Goal: Task Accomplishment & Management: Complete application form

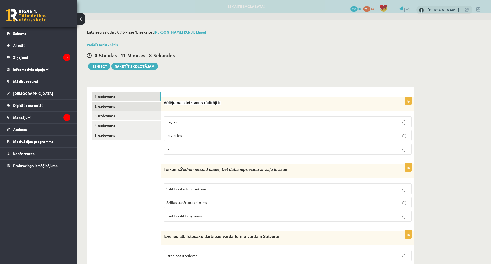
click at [136, 110] on link "2. uzdevums" at bounding box center [126, 106] width 69 height 9
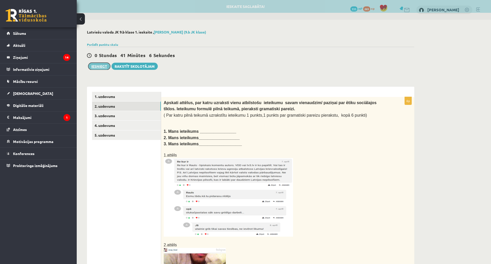
click at [104, 68] on button "Iesniegt" at bounding box center [99, 66] width 22 height 7
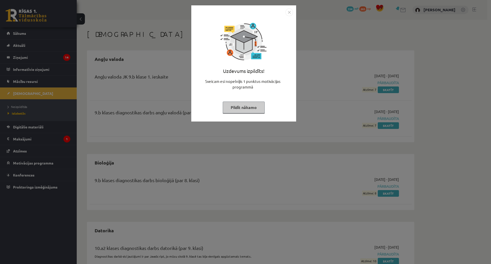
drag, startPoint x: 249, startPoint y: 104, endPoint x: 245, endPoint y: 104, distance: 3.7
click at [249, 106] on button "Pildīt nākamo" at bounding box center [244, 108] width 42 height 12
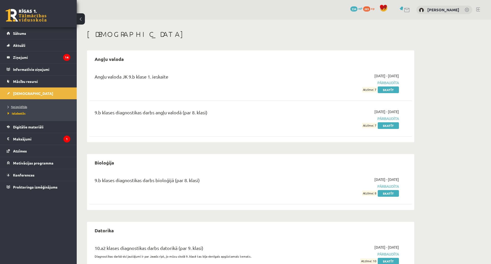
click at [21, 106] on span "Neizpildītās" at bounding box center [17, 107] width 19 height 4
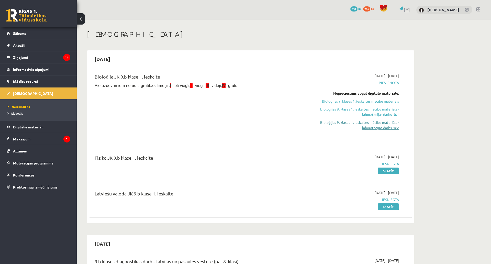
click at [387, 127] on link "Bioloģijas 9. klases 1. ieskaites mācību materiāls - laboratorijas darbs Nr.2" at bounding box center [351, 125] width 96 height 11
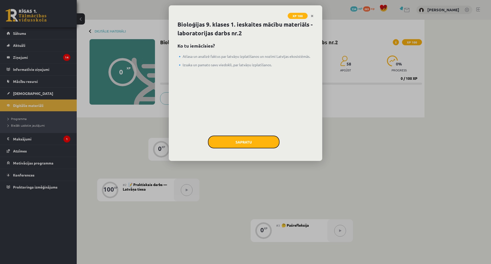
click at [249, 137] on button "Sapratu" at bounding box center [244, 142] width 72 height 13
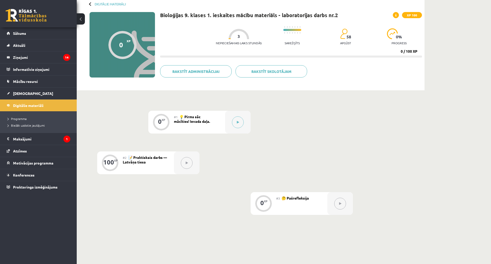
scroll to position [99, 0]
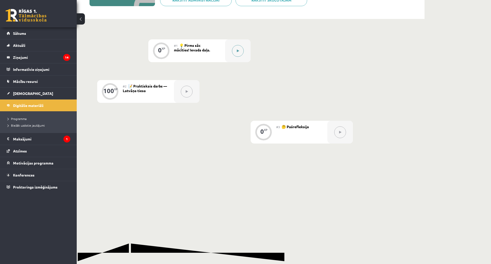
click at [236, 56] on button at bounding box center [238, 51] width 12 height 12
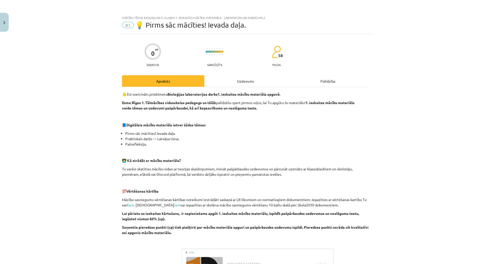
drag, startPoint x: 270, startPoint y: 78, endPoint x: 265, endPoint y: 78, distance: 4.4
click at [268, 78] on div "Uzdevums" at bounding box center [246, 81] width 82 height 12
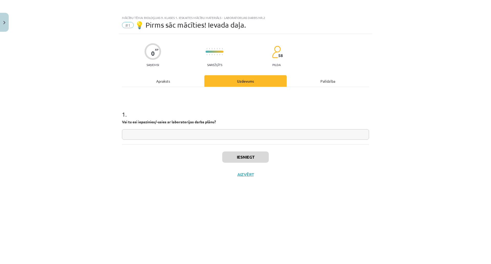
click at [232, 137] on input "text" at bounding box center [245, 134] width 247 height 10
type input "*"
click at [256, 154] on button "Iesniegt" at bounding box center [245, 157] width 47 height 11
click at [241, 178] on button "Nākamā nodarbība" at bounding box center [246, 178] width 50 height 12
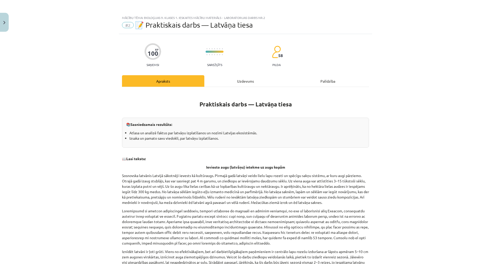
click at [217, 82] on div "Uzdevums" at bounding box center [246, 81] width 82 height 12
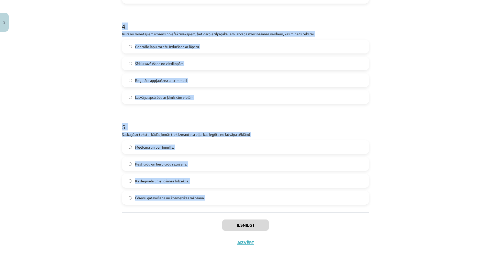
scroll to position [421, 0]
drag, startPoint x: 115, startPoint y: 113, endPoint x: 233, endPoint y: 183, distance: 137.7
click at [233, 183] on div "Mācību tēma: Bioloģijas 9. klases 1. ieskaites mācību materiāls - laboratorijas…" at bounding box center [245, 132] width 491 height 264
copy form "1 . Kādēļ Sosnovska latvānis sākotnēji tika ievests Latvijā? Kā sēklas eļļas ie…"
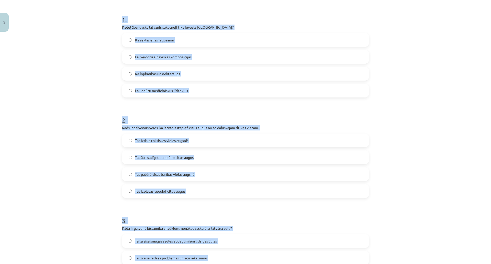
scroll to position [88, 0]
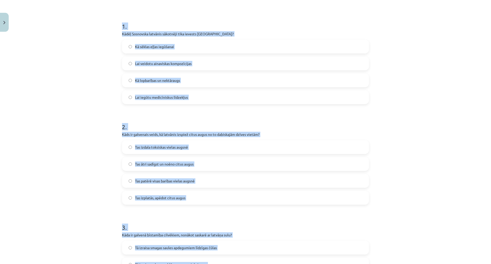
click at [81, 102] on div "Mācību tēma: Bioloģijas 9. klases 1. ieskaites mācību materiāls - laboratorijas…" at bounding box center [245, 132] width 491 height 264
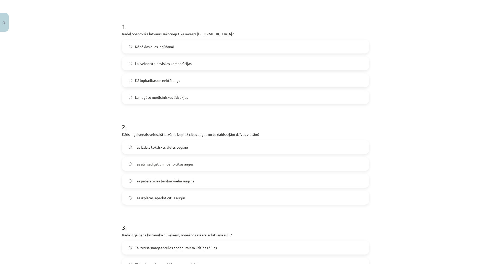
click at [153, 82] on span "Kā lopbarības un nektāraugs" at bounding box center [157, 80] width 45 height 5
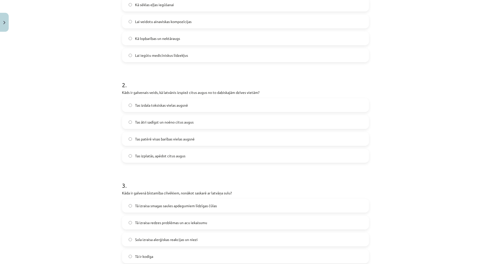
scroll to position [139, 0]
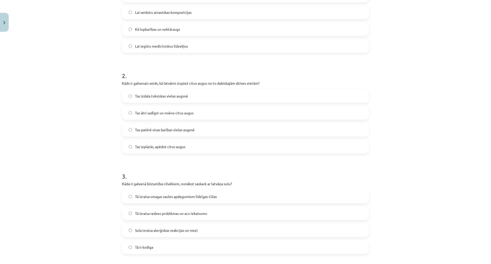
click at [149, 112] on span "Tas ātri sadīgst un noēno citus augus" at bounding box center [164, 112] width 59 height 5
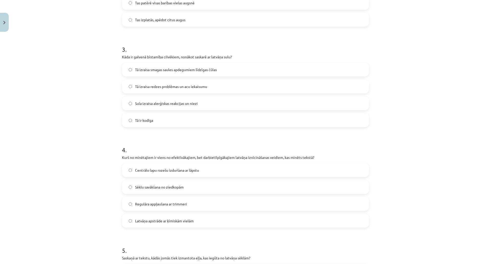
scroll to position [267, 0]
click at [192, 71] on label "Tā izraisa smagas saules apdegumiem līdzīgas čūlas" at bounding box center [246, 68] width 246 height 13
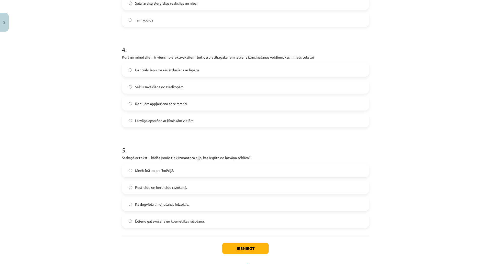
scroll to position [370, 0]
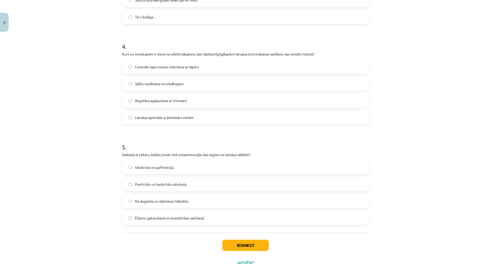
click at [200, 67] on label "Centrālo lapu rozešu izduršana ar lāpstu" at bounding box center [246, 66] width 246 height 13
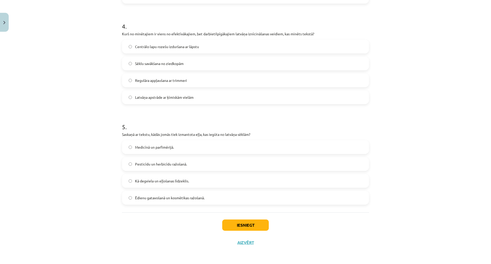
scroll to position [421, 0]
click at [190, 141] on label "Medicīnā un parfimērijā." at bounding box center [246, 147] width 246 height 13
click at [240, 220] on button "Iesniegt" at bounding box center [245, 225] width 47 height 11
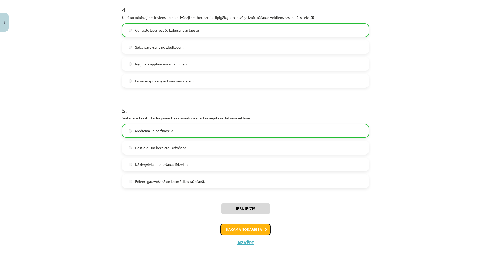
click at [250, 224] on button "Nākamā nodarbība" at bounding box center [246, 230] width 50 height 12
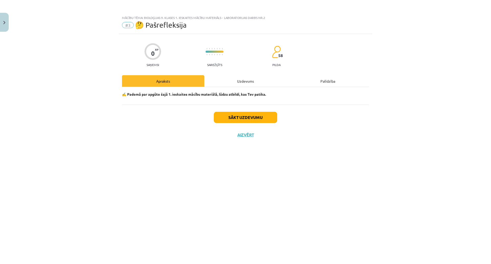
click at [244, 77] on div "Uzdevums" at bounding box center [246, 81] width 82 height 12
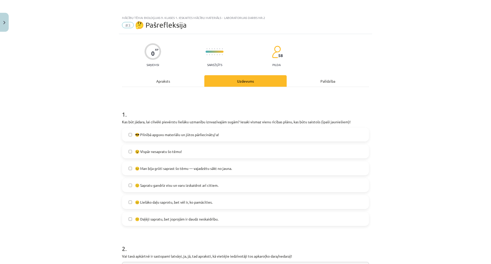
click at [221, 138] on label "😎 Pilnībā apguvu materiālu un jūtos pārliecināts/-a!" at bounding box center [246, 134] width 246 height 13
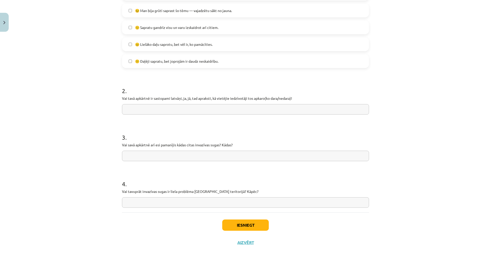
scroll to position [189, 0]
click at [214, 104] on input "text" at bounding box center [245, 109] width 247 height 10
type input "*"
click at [200, 151] on input "text" at bounding box center [245, 156] width 247 height 10
type input "*"
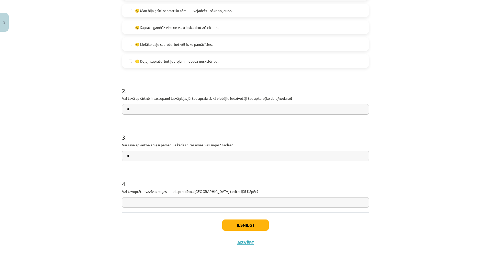
click at [192, 197] on input "text" at bounding box center [245, 202] width 247 height 10
type input "*"
click at [251, 220] on button "Iesniegt" at bounding box center [245, 225] width 47 height 11
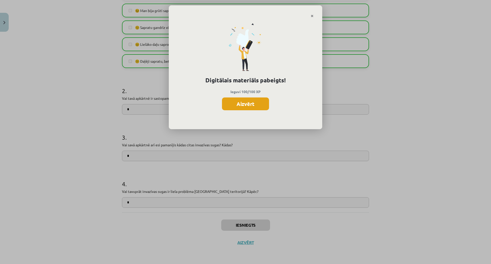
click at [259, 102] on button "Aizvērt" at bounding box center [245, 104] width 47 height 13
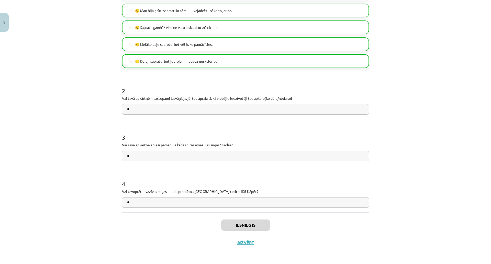
click at [235, 212] on div "Iesniegts Aizvērt" at bounding box center [245, 230] width 247 height 36
click at [236, 233] on button "Aizvērt" at bounding box center [245, 242] width 19 height 5
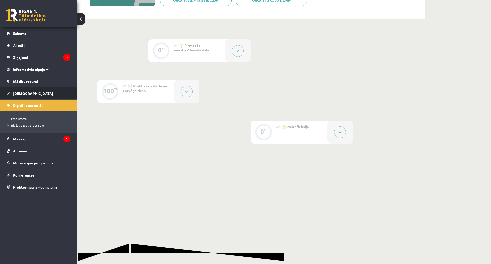
click at [23, 97] on link "[DEMOGRAPHIC_DATA]" at bounding box center [39, 94] width 64 height 12
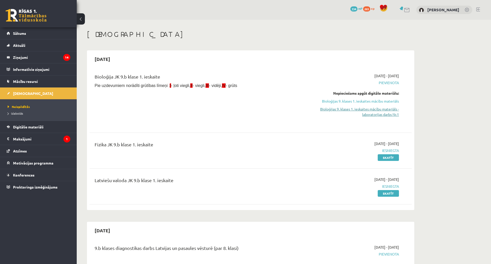
click at [376, 112] on link "Bioloģijas 9. klases 1. ieskaites mācību materiāls - laboratorijas darbs Nr.1" at bounding box center [351, 111] width 96 height 11
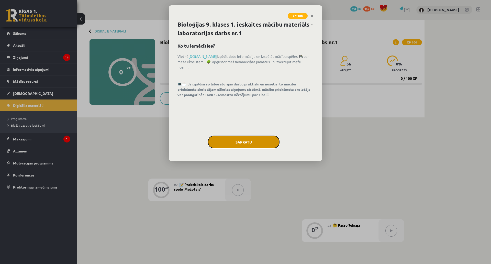
click at [242, 144] on button "Sapratu" at bounding box center [244, 142] width 72 height 13
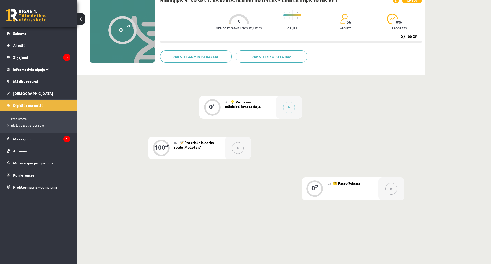
scroll to position [99, 0]
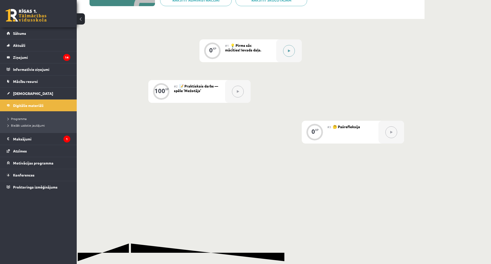
click at [293, 53] on button at bounding box center [289, 51] width 12 height 12
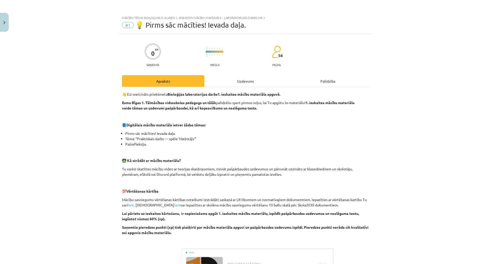
click at [262, 84] on div "Uzdevums" at bounding box center [246, 81] width 82 height 12
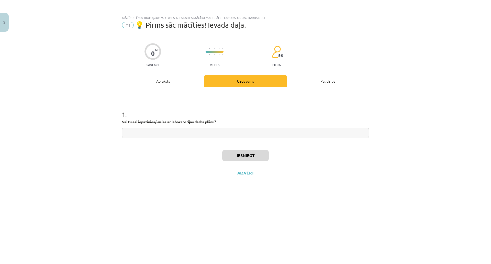
click at [230, 135] on input "text" at bounding box center [245, 133] width 247 height 10
type input "*"
click at [253, 160] on button "Iesniegt" at bounding box center [245, 155] width 47 height 11
click at [251, 174] on button "Nākamā nodarbība" at bounding box center [246, 176] width 50 height 12
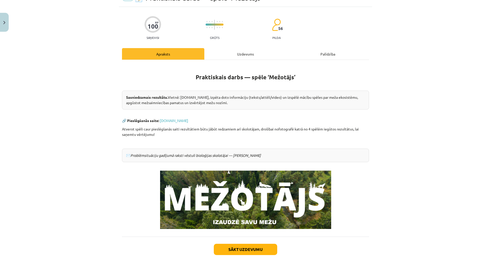
scroll to position [82, 0]
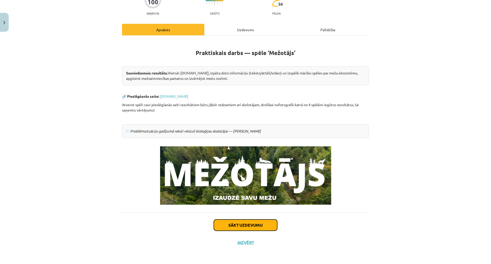
click at [238, 220] on button "Sākt uzdevumu" at bounding box center [245, 225] width 63 height 11
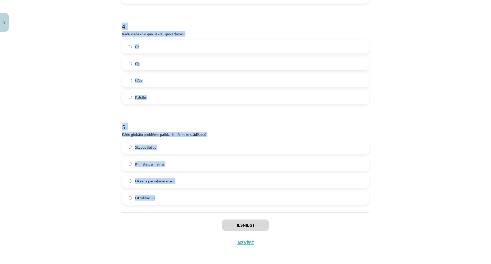
scroll to position [378, 0]
drag, startPoint x: 116, startPoint y: 68, endPoint x: 211, endPoint y: 203, distance: 165.2
click at [211, 203] on div "Mācību tēma: Bioloģijas 9. klases 1. ieskaites mācību materiāls - laboratorijas…" at bounding box center [245, 132] width 491 height 264
copy form "1 . Latvijas teritorijā pēdējo 100 gadu laikā mežu platība ir: Palielinājusies …"
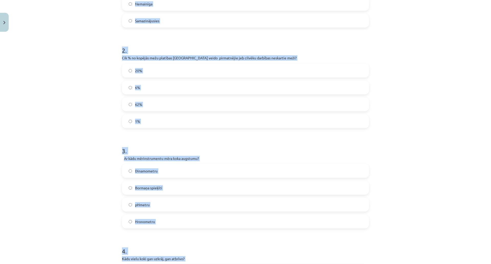
scroll to position [0, 0]
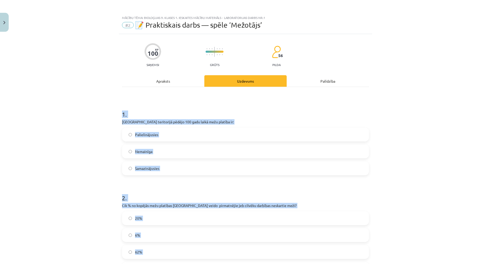
click at [77, 118] on div "Mācību tēma: Bioloģijas 9. klases 1. ieskaites mācību materiāls - laboratorijas…" at bounding box center [245, 132] width 491 height 264
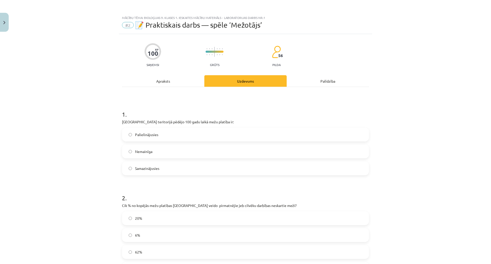
click at [157, 134] on label "Palielinājusies" at bounding box center [246, 134] width 246 height 13
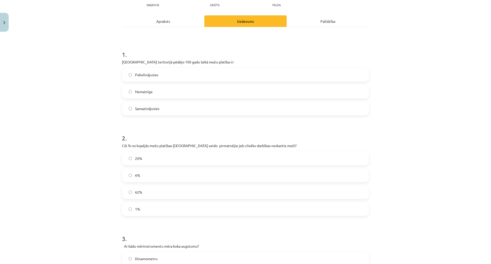
scroll to position [77, 0]
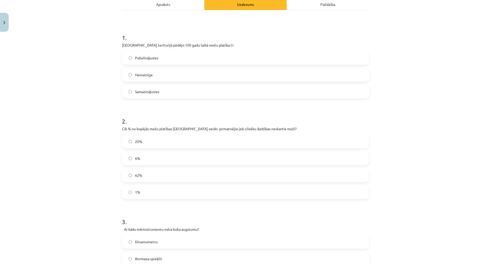
click at [140, 158] on label "6%" at bounding box center [246, 158] width 246 height 13
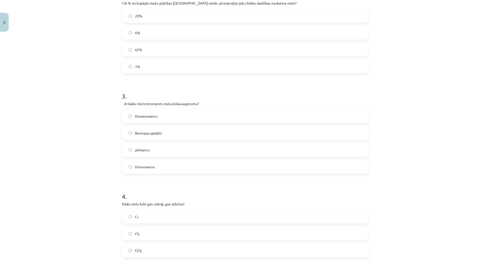
scroll to position [205, 0]
click at [155, 132] on span "Bormaņa spieķīti" at bounding box center [148, 130] width 27 height 5
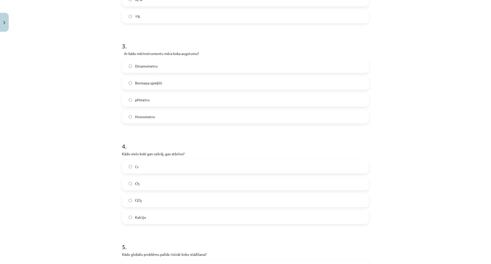
scroll to position [282, 0]
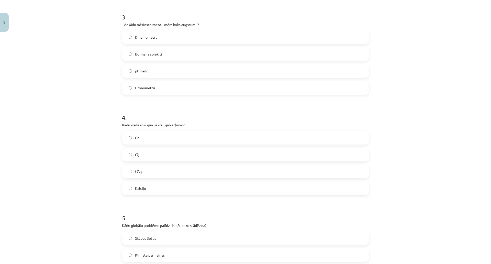
click at [153, 171] on label "С O 2 С O 2" at bounding box center [246, 171] width 246 height 13
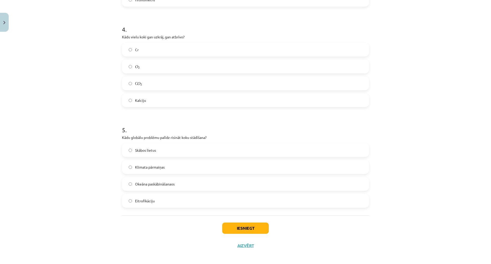
scroll to position [404, 0]
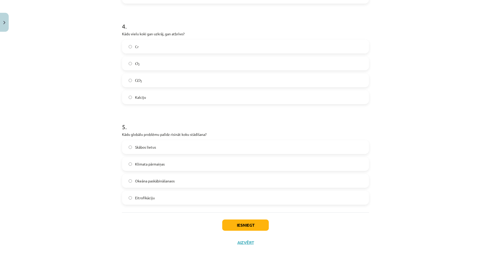
click at [161, 162] on span "Klimata pārmaiņas" at bounding box center [150, 164] width 30 height 5
click at [230, 220] on button "Iesniegt" at bounding box center [245, 225] width 47 height 11
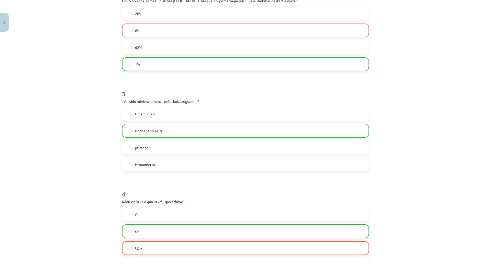
scroll to position [420, 0]
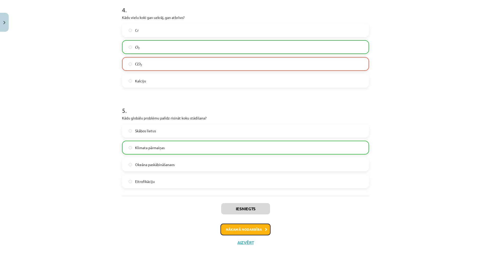
click at [234, 224] on button "Nākamā nodarbība" at bounding box center [246, 230] width 50 height 12
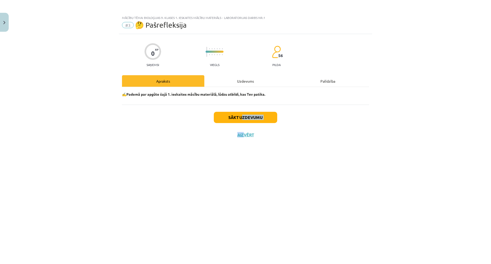
click at [244, 123] on div "Sākt uzdevumu Aizvērt" at bounding box center [245, 123] width 247 height 36
click at [244, 118] on button "Sākt uzdevumu" at bounding box center [245, 117] width 63 height 11
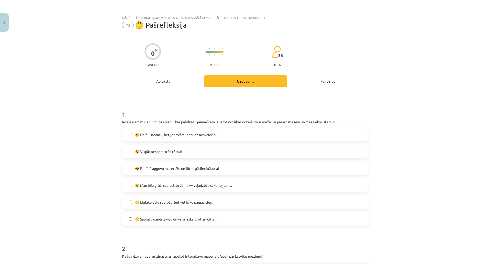
click at [183, 133] on span "😕 Daļēji sapratu, bet joprojām ir daudz neskaidrību." at bounding box center [176, 134] width 83 height 5
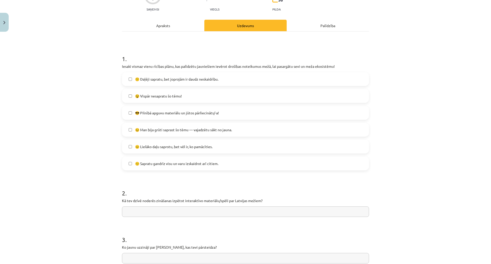
scroll to position [142, 0]
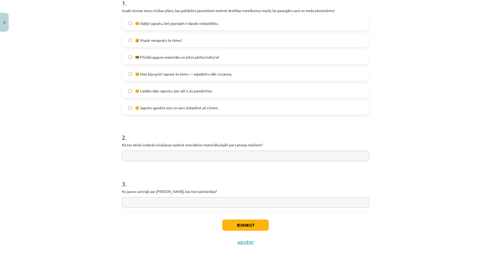
click at [185, 125] on div "2 . Kā tev dzīvē noderēs zināšanas izpētot interaktīvo materiālu/spēli par Latv…" at bounding box center [245, 143] width 247 height 36
click at [185, 151] on input "text" at bounding box center [245, 156] width 247 height 10
type input "*"
click at [197, 197] on input "text" at bounding box center [245, 202] width 247 height 10
type input "*"
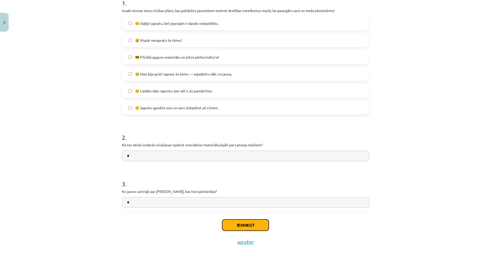
click at [243, 220] on button "Iesniegt" at bounding box center [245, 225] width 47 height 11
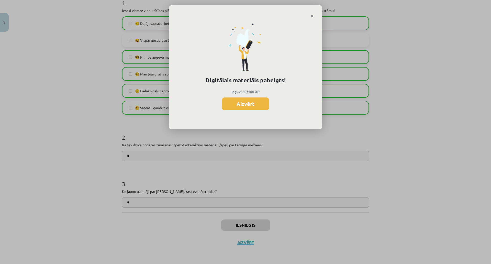
click at [241, 94] on p "Ieguvi 60/100 XP" at bounding box center [246, 91] width 136 height 5
click at [241, 103] on button "Aizvērt" at bounding box center [245, 104] width 47 height 13
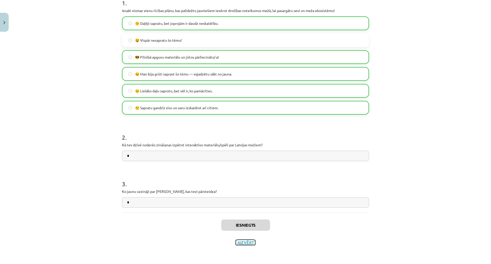
click at [239, 233] on button "Aizvērt" at bounding box center [245, 242] width 19 height 5
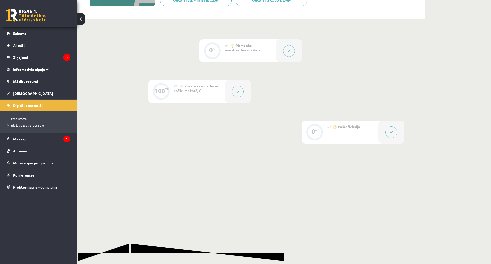
click at [31, 106] on span "Digitālie materiāli" at bounding box center [28, 105] width 30 height 5
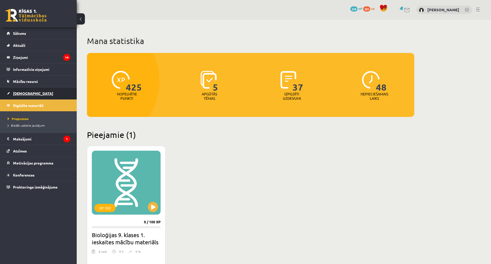
click at [19, 93] on span "[DEMOGRAPHIC_DATA]" at bounding box center [33, 93] width 40 height 5
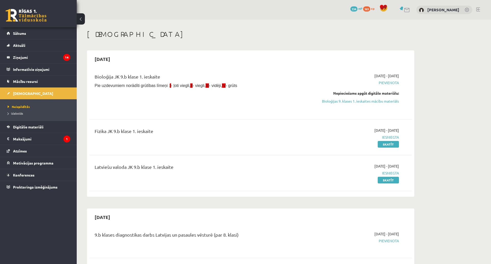
click at [349, 101] on link "Bioloģijas 9. klases 1. ieskaites mācību materiāls" at bounding box center [351, 101] width 96 height 5
click at [357, 102] on link "Bioloģijas 9. klases 1. ieskaites mācību materiāls" at bounding box center [351, 101] width 96 height 5
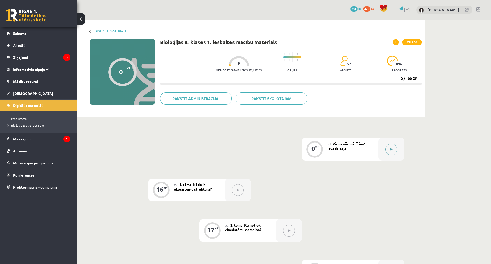
click at [393, 148] on button at bounding box center [392, 150] width 12 height 12
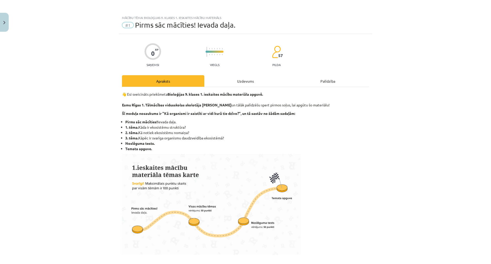
click at [234, 82] on div "Uzdevums" at bounding box center [246, 81] width 82 height 12
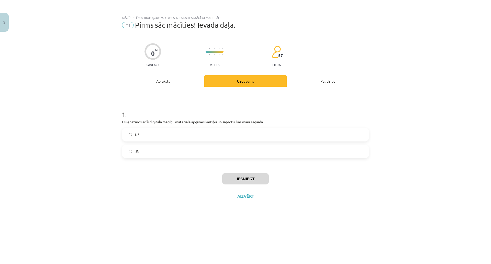
click at [171, 151] on label "Jā" at bounding box center [246, 151] width 246 height 13
click at [253, 179] on button "Iesniegt" at bounding box center [245, 178] width 47 height 11
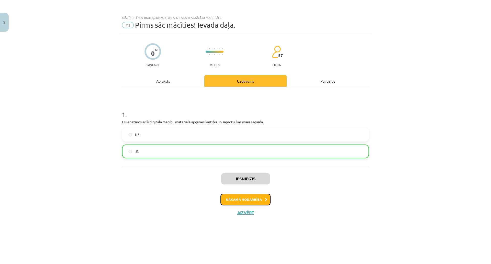
click at [233, 195] on button "Nākamā nodarbība" at bounding box center [246, 200] width 50 height 12
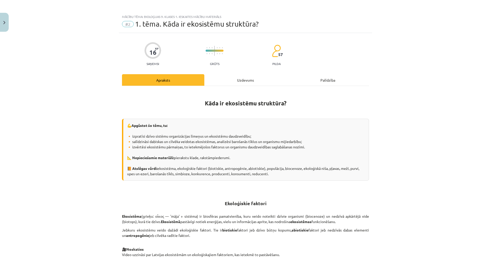
click at [231, 79] on div "Uzdevums" at bounding box center [246, 80] width 82 height 12
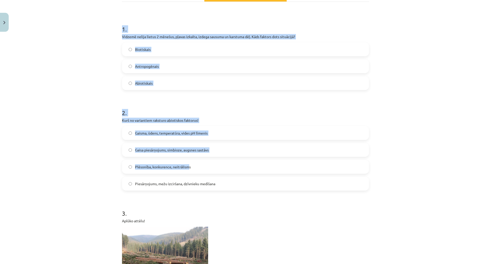
scroll to position [102, 0]
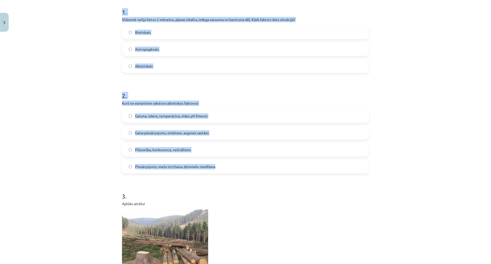
drag, startPoint x: 109, startPoint y: 108, endPoint x: 245, endPoint y: 163, distance: 147.1
click at [245, 163] on div "Mācību tēma: Bioloģijas 9. klases 1. ieskaites mācību materiāls #2 1. tēma. Kād…" at bounding box center [245, 132] width 491 height 264
copy form "1 . Vidzemē nelija lietus 2 mēnešus, pļavas izkalta, izdega sausuma un karstuma…"
click at [144, 67] on span "Abiotiskais" at bounding box center [144, 65] width 18 height 5
click at [178, 115] on span "Gaisma, ūdens, temperatūra, vides pH līmenis" at bounding box center [171, 115] width 73 height 5
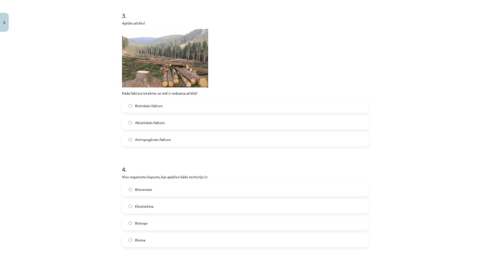
scroll to position [282, 0]
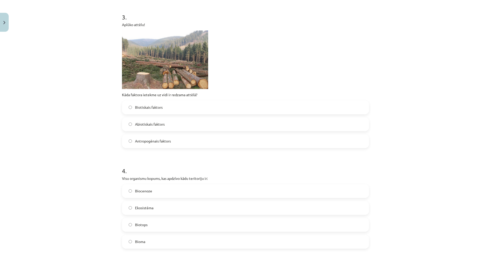
click at [142, 127] on label "Abiotiskais faktors" at bounding box center [246, 124] width 246 height 13
click at [165, 140] on span "Antropogēnais faktors" at bounding box center [153, 140] width 36 height 5
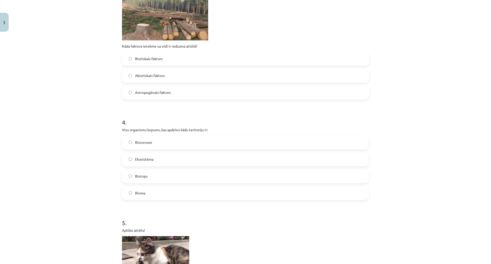
scroll to position [384, 0]
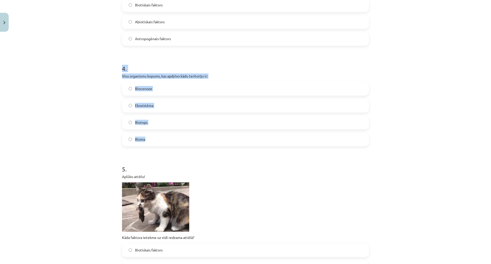
drag, startPoint x: 116, startPoint y: 70, endPoint x: 177, endPoint y: 140, distance: 92.3
click at [177, 140] on div "Mācību tēma: Bioloģijas 9. klases 1. ieskaites mācību materiāls #2 1. tēma. Kād…" at bounding box center [245, 132] width 491 height 264
copy div "4 . Visu organismu kopums, kas apdzīvo kādu teritoriju ir: Biocenoze Ekosistēma…"
click at [159, 91] on label "Biocenoze" at bounding box center [246, 88] width 246 height 13
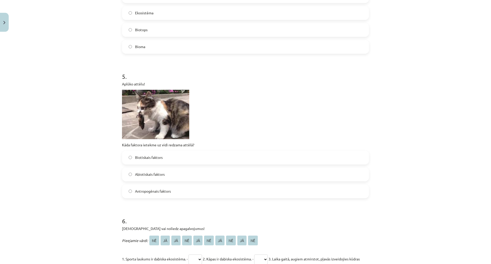
scroll to position [512, 0]
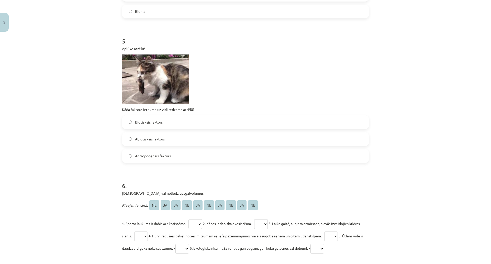
click at [165, 121] on label "Biotiskais faktors" at bounding box center [246, 122] width 246 height 13
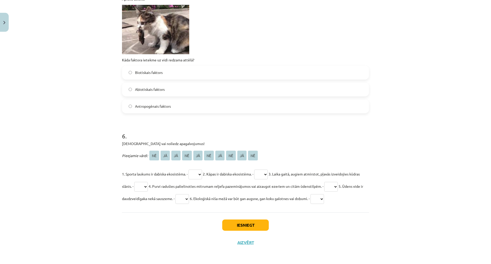
scroll to position [593, 0]
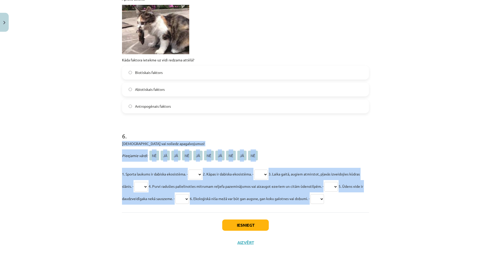
drag, startPoint x: 120, startPoint y: 110, endPoint x: 370, endPoint y: 165, distance: 255.8
click at [363, 168] on p "1. Sporta laukums ir dabiska ekosistēma. - ** ** ** ** ** ** ** ** ** ** 2. Kāp…" at bounding box center [245, 186] width 247 height 37
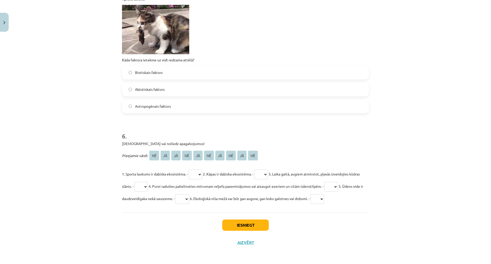
click at [199, 170] on select "** ** ** ** ** ** ** ** ** **" at bounding box center [196, 175] width 14 height 10
select select "**"
click at [189, 170] on select "** ** ** ** ** ** ** ** ** **" at bounding box center [196, 175] width 14 height 10
click at [266, 170] on select "** ** ** ** ** ** ** ** ** **" at bounding box center [261, 175] width 14 height 10
select select "**"
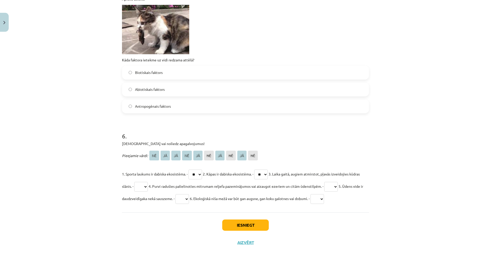
click at [259, 170] on select "** ** ** ** ** ** ** ** ** **" at bounding box center [261, 175] width 14 height 10
click at [338, 182] on select "** ** ** ** ** ** ** ** ** **" at bounding box center [332, 187] width 14 height 10
select select "**"
click at [338, 182] on select "** ** ** ** ** ** ** ** ** **" at bounding box center [332, 187] width 14 height 10
click at [148, 182] on select "** ** ** ** ** ** ** ** ** **" at bounding box center [141, 187] width 14 height 10
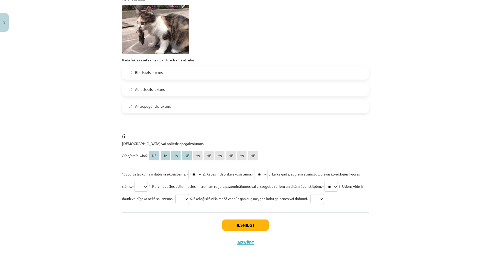
select select "**"
click at [145, 182] on select "** ** ** ** ** ** ** ** ** **" at bounding box center [141, 187] width 14 height 10
click at [189, 194] on select "** ** ** ** ** ** ** ** ** **" at bounding box center [183, 199] width 14 height 10
select select "**"
click at [189, 194] on select "** ** ** ** ** ** ** ** ** **" at bounding box center [183, 199] width 14 height 10
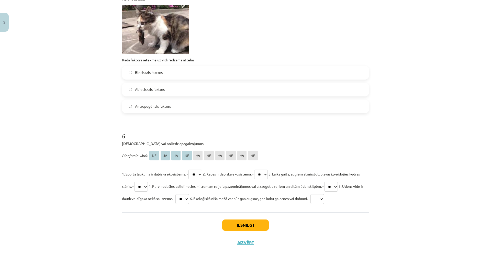
click at [324, 194] on select "** ** ** ** ** ** ** ** ** **" at bounding box center [318, 199] width 14 height 10
select select "**"
click at [324, 194] on select "** ** ** ** ** ** ** ** ** **" at bounding box center [318, 199] width 14 height 10
click at [261, 220] on button "Iesniegt" at bounding box center [245, 225] width 47 height 11
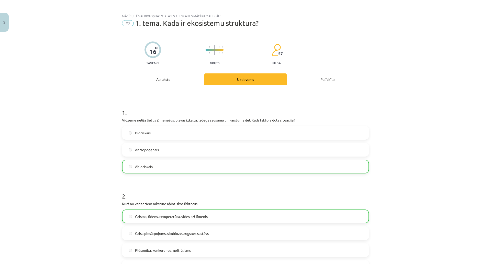
scroll to position [0, 0]
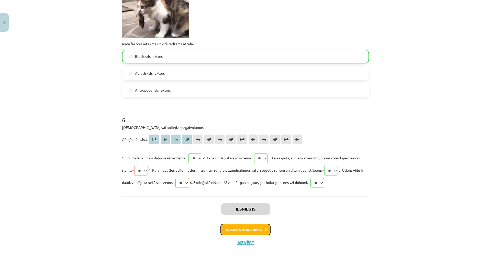
click at [249, 224] on button "Nākamā nodarbība" at bounding box center [246, 230] width 50 height 12
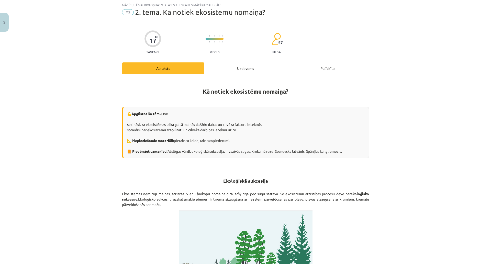
click at [234, 63] on div "Uzdevums" at bounding box center [246, 68] width 82 height 12
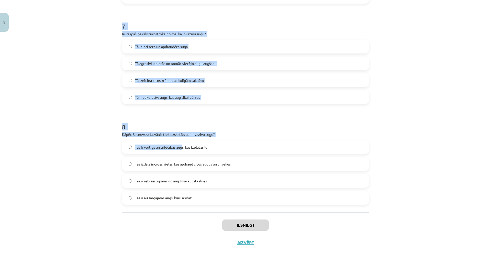
scroll to position [723, 0]
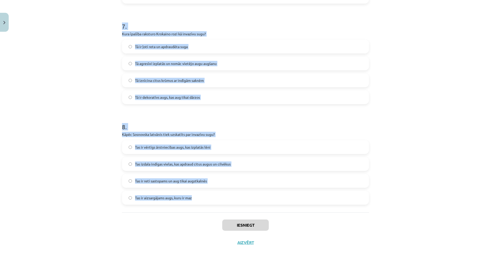
drag, startPoint x: 117, startPoint y: 46, endPoint x: 224, endPoint y: 173, distance: 165.7
copy form "1 . Kādu kaitējumu videi nodara Spānijas kailgliemezis? Tas piesārņo ūdenskrātu…"
click at [400, 78] on div "Mācību tēma: Bioloģijas 9. klases 1. ieskaites mācību materiāls #3 2. tēma. Kā …" at bounding box center [245, 132] width 491 height 264
click at [296, 114] on div "8 . Kāpēc Sosnovska latvānis tiek uzskatīts par invazīvu sugu? Tas ir vērtīgs ā…" at bounding box center [245, 159] width 247 height 90
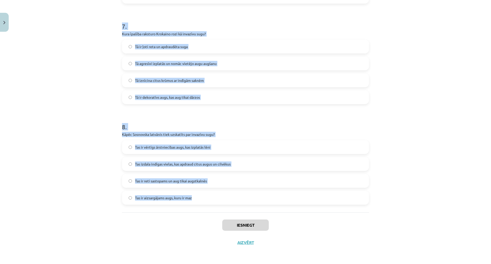
click at [186, 132] on p "Kāpēc Sosnovska latvānis tiek uzskatīts par invazīvu sugu?" at bounding box center [245, 134] width 247 height 5
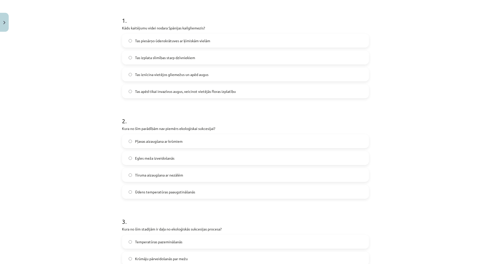
scroll to position [77, 0]
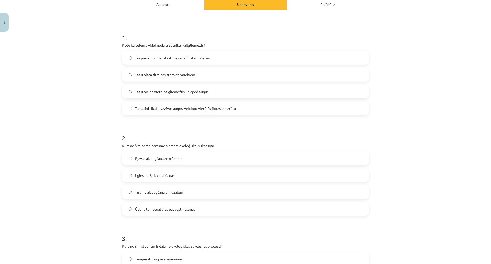
click at [179, 93] on span "Tas iznīcina vietējos gliemežus un apēd augus" at bounding box center [171, 91] width 73 height 5
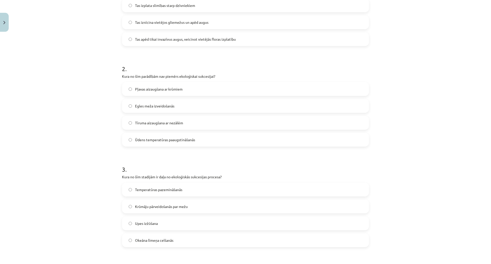
scroll to position [154, 0]
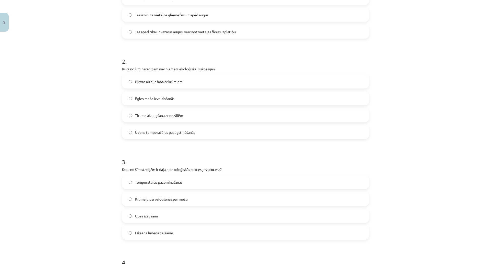
click at [162, 129] on label "Ūdens temperatūras paaugstināšanās" at bounding box center [246, 132] width 246 height 13
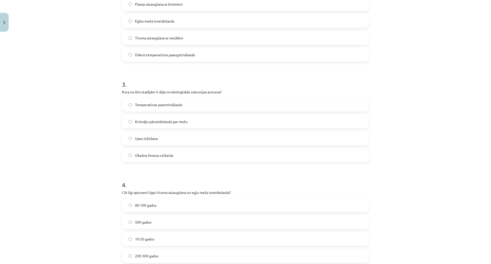
scroll to position [256, 0]
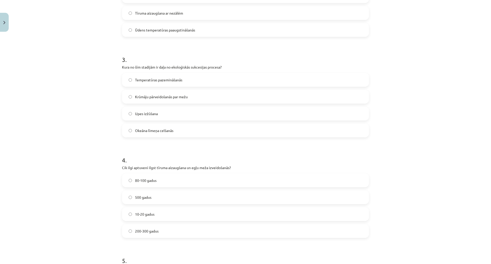
click at [165, 99] on span "Krūmāju pārveidošanās par mežu" at bounding box center [161, 96] width 53 height 5
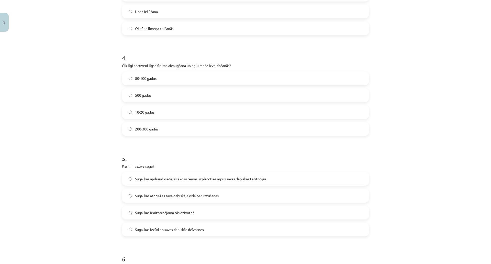
scroll to position [358, 0]
click at [159, 76] on label "80-100 gadus" at bounding box center [246, 78] width 246 height 13
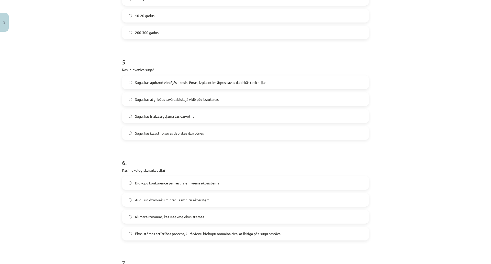
scroll to position [461, 0]
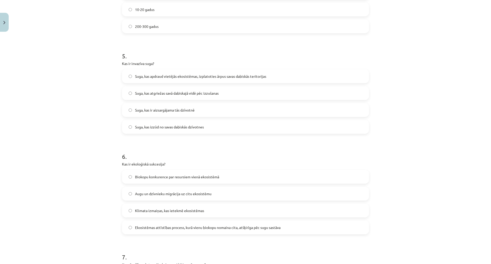
click at [232, 73] on label "Suga, kas apdraud vietējās ekosistēmas, izplatoties ārpus savas dabiskās terito…" at bounding box center [246, 76] width 246 height 13
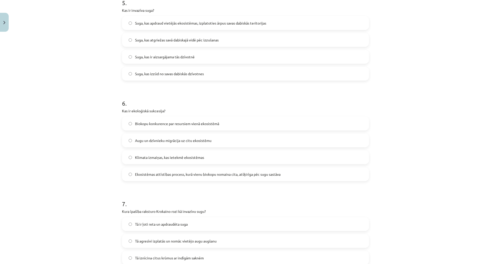
scroll to position [538, 0]
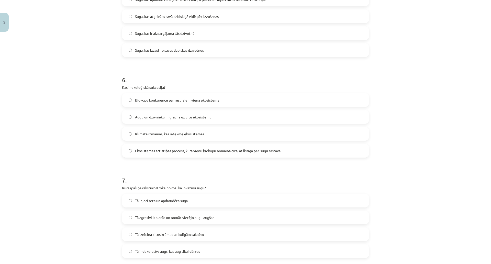
click at [234, 152] on span "Ekosistēmas attīstības process, kurā vienu biokopu nomaina cita, atšķirīga pēc …" at bounding box center [208, 150] width 146 height 5
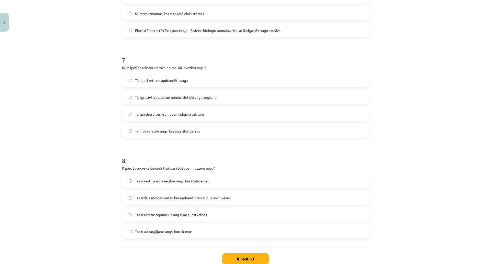
scroll to position [665, 0]
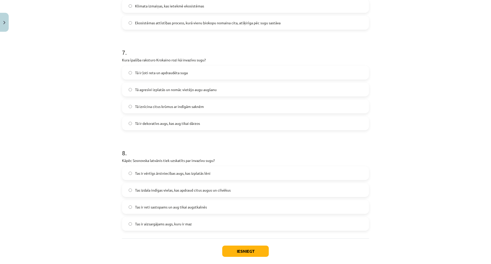
click at [177, 92] on span "Tā agresīvi izplatās un nomāc vietējo augu augšanu" at bounding box center [176, 89] width 82 height 5
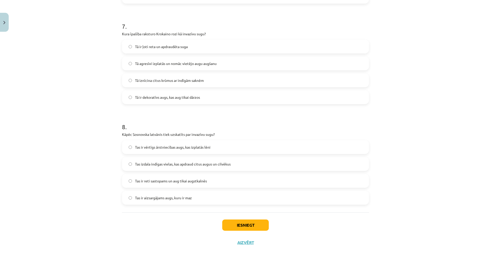
scroll to position [723, 0]
click at [206, 162] on span "Tas izdala indīgas vielas, kas apdraud citus augus un cilvēkus" at bounding box center [183, 164] width 96 height 5
click at [241, 220] on button "Iesniegt" at bounding box center [245, 225] width 47 height 11
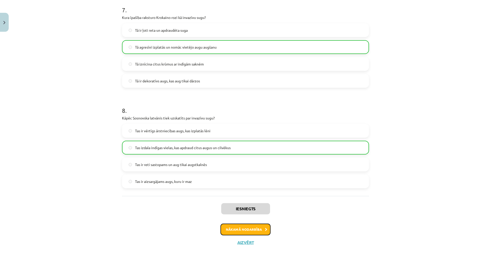
click at [243, 224] on button "Nākamā nodarbība" at bounding box center [246, 230] width 50 height 12
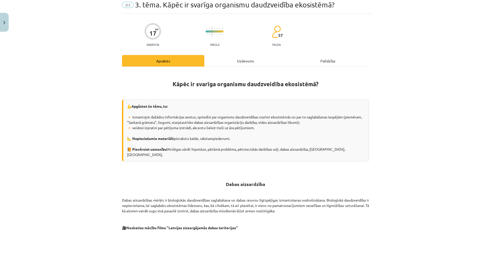
scroll to position [13, 0]
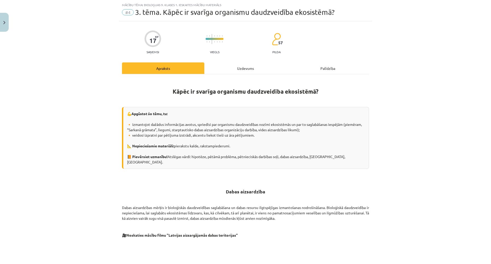
click at [250, 63] on div "Uzdevums" at bounding box center [246, 68] width 82 height 12
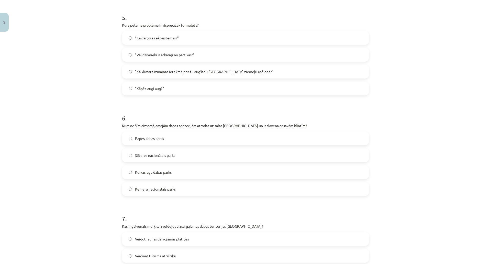
scroll to position [729, 0]
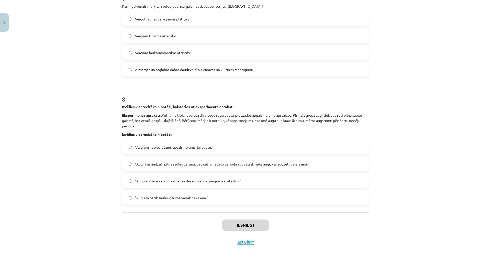
click at [5, 32] on div "Mācību tēma: Bioloģijas 9. klases 1. ieskaites mācību materiāls #4 3. tēma. Kāp…" at bounding box center [245, 132] width 491 height 264
click at [0, 17] on button "Close" at bounding box center [4, 22] width 9 height 19
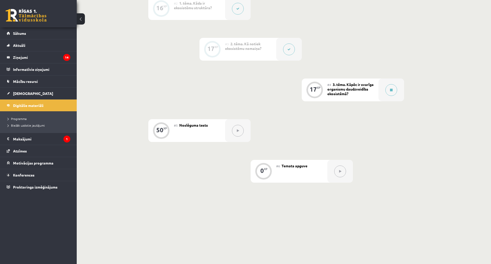
scroll to position [169, 0]
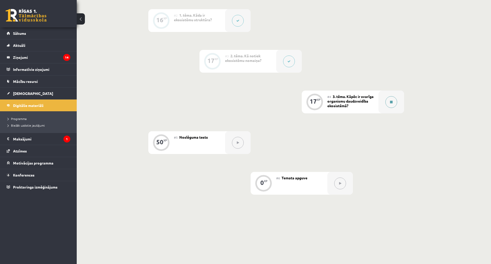
click at [392, 104] on button at bounding box center [392, 102] width 12 height 12
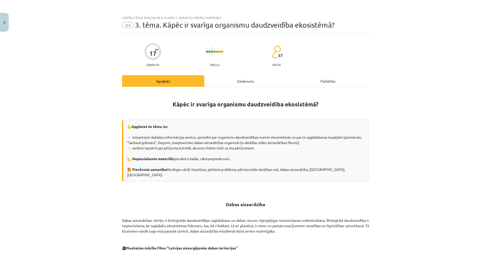
click at [258, 84] on div "Uzdevums" at bounding box center [246, 81] width 82 height 12
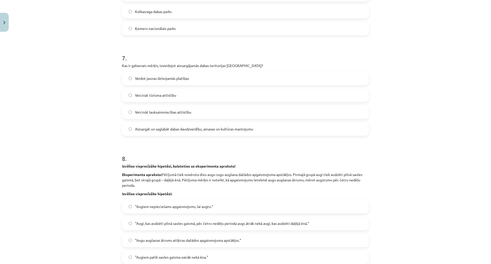
scroll to position [750, 0]
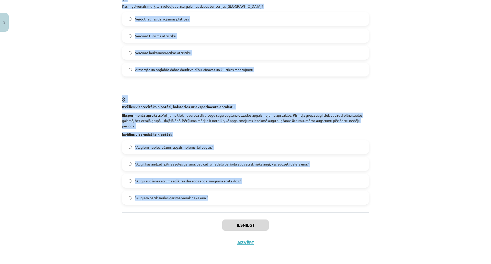
drag, startPoint x: 107, startPoint y: 113, endPoint x: 269, endPoint y: 171, distance: 172.1
click at [269, 171] on div "Mācību tēma: Bioloģijas 9. klases 1. ieskaites mācību materiāls #4 3. tēma. Kāp…" at bounding box center [245, 132] width 491 height 264
copy form "1 . Kura Latvijas aizsargājamā dabas teritorija ir pazīstama ar saviem plašajie…"
click at [214, 113] on p "Eksperimenta apraksts: Pētījumā tiek novērota divu augu sugu augšana dažādos ap…" at bounding box center [245, 121] width 247 height 16
click at [224, 104] on b "Izvēlies visprecīzāko hipotēzi, balstoties uz eksperimenta aprakstu!" at bounding box center [179, 106] width 114 height 5
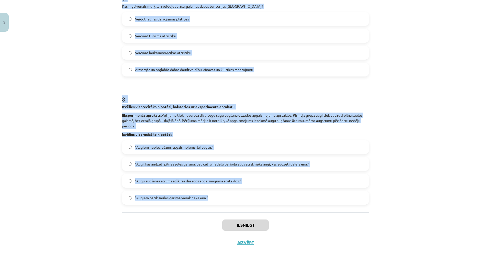
click at [245, 87] on div "8 . Izvēlies visprecīzāko hipotēzi, balstoties uz eksperimenta aprakstu! Eksper…" at bounding box center [245, 146] width 247 height 118
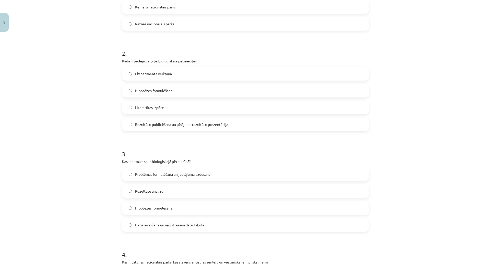
scroll to position [0, 0]
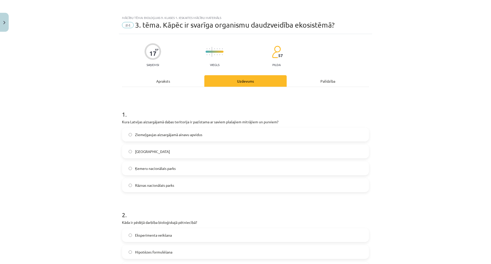
click at [185, 166] on label "Ķemeru nacionālais parks" at bounding box center [246, 168] width 246 height 13
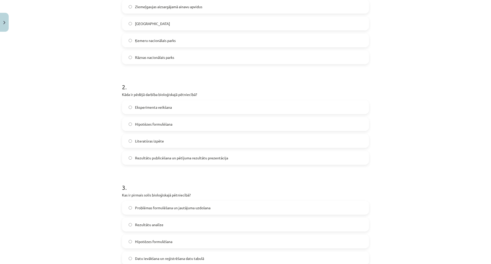
click at [232, 158] on label "Rezultātu publicēšana un pētījuma rezultātu prezentācija" at bounding box center [246, 158] width 246 height 13
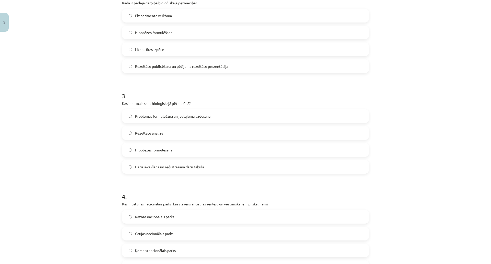
scroll to position [230, 0]
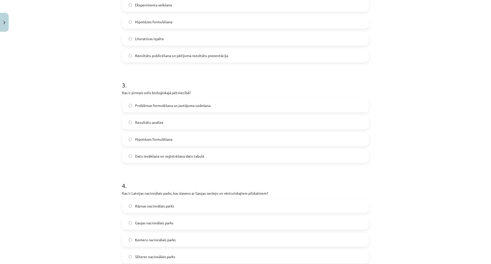
click at [212, 108] on label "Problēmas formulēšana un jautājuma uzdošana" at bounding box center [246, 105] width 246 height 13
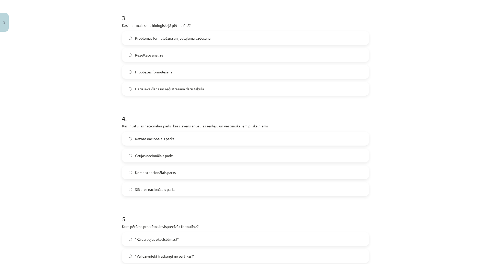
scroll to position [307, 0]
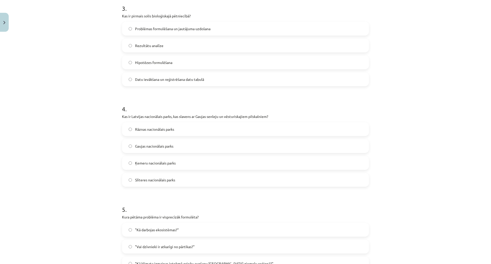
click at [169, 145] on span "Gaujas nacionālais parks" at bounding box center [154, 146] width 38 height 5
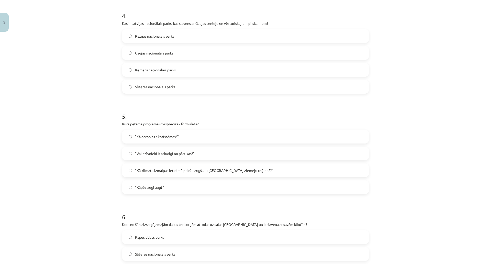
scroll to position [410, 0]
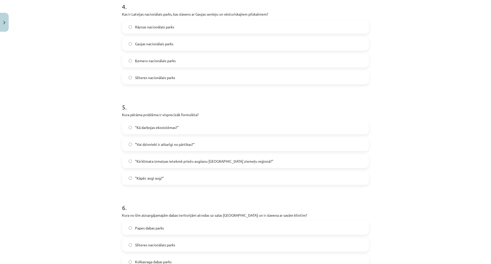
click at [179, 163] on span ""Kā klimata izmaiņas ietekmē priežu augšanu Latvijas ziemeļu reģionā?"" at bounding box center [204, 161] width 138 height 5
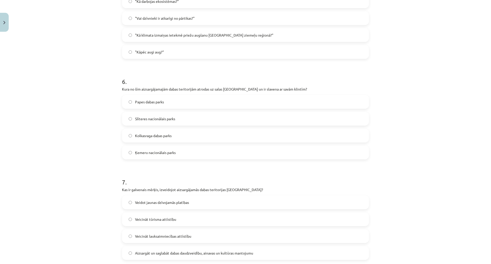
scroll to position [538, 0]
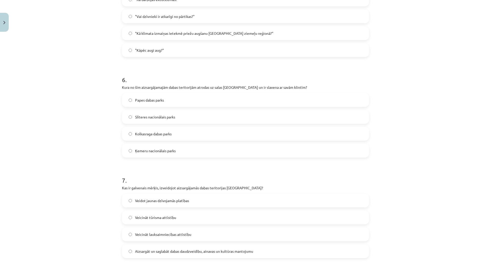
click at [145, 116] on span "Slīteres nacionālais parks" at bounding box center [155, 116] width 40 height 5
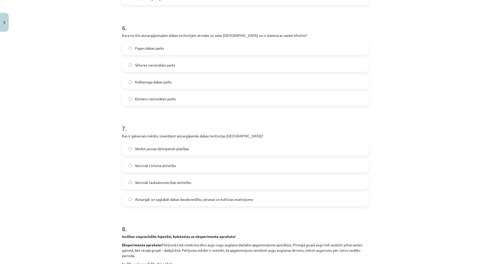
scroll to position [614, 0]
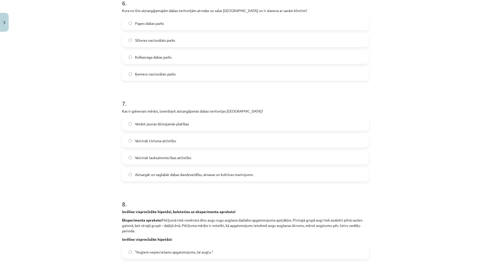
click at [190, 173] on span "Aizsargāt un saglabāt dabas daudzveidību, ainavas un kultūras mantojumu" at bounding box center [194, 174] width 118 height 5
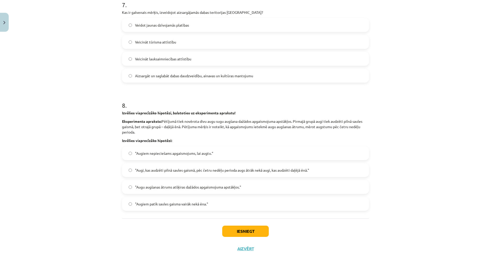
scroll to position [742, 0]
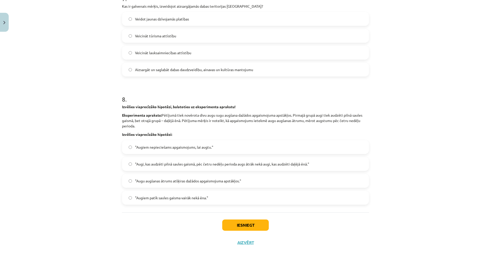
click at [219, 158] on label ""Augi, kas audzēti pilnā saules gaismā, pēc četru nedēļu perioda augs ātrāk nek…" at bounding box center [246, 164] width 246 height 13
click at [230, 220] on button "Iesniegt" at bounding box center [245, 225] width 47 height 11
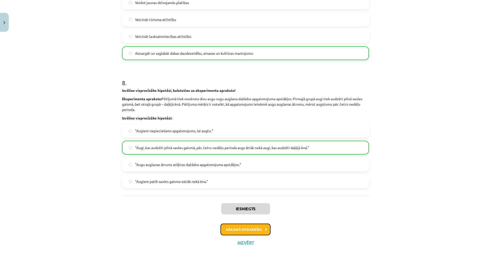
click at [245, 225] on button "Nākamā nodarbība" at bounding box center [246, 230] width 50 height 12
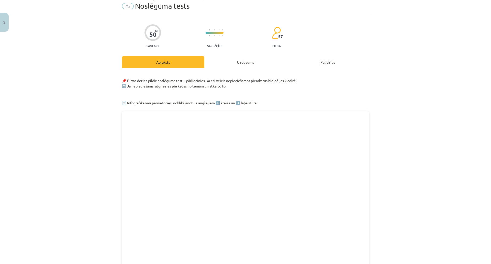
scroll to position [13, 0]
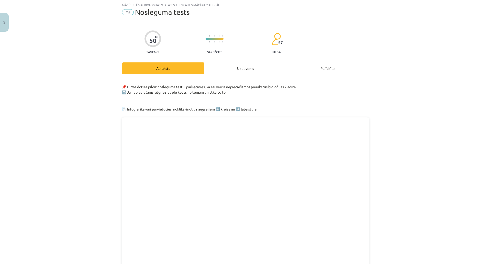
click at [235, 81] on p "📌 Pirms doties pildīt noslēguma testu, pārliecinies, ka esi veicis nepieciešamo…" at bounding box center [245, 87] width 247 height 16
click at [240, 71] on div "Uzdevums" at bounding box center [246, 68] width 82 height 12
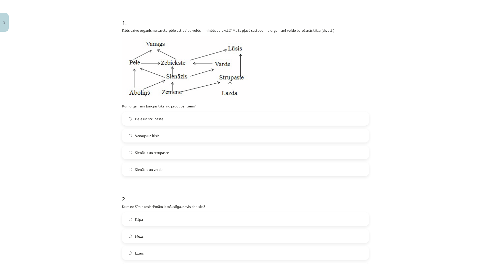
scroll to position [65, 0]
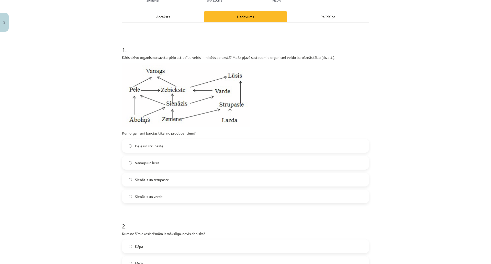
click at [168, 180] on label "Sienāzis un strupaste" at bounding box center [246, 179] width 246 height 13
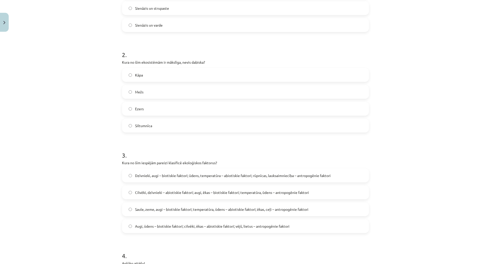
scroll to position [244, 0]
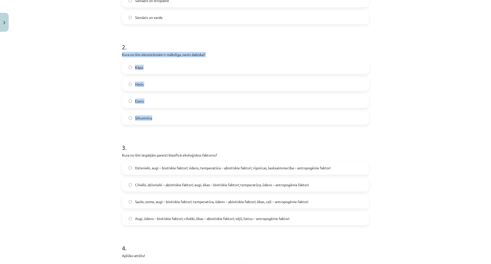
drag, startPoint x: 116, startPoint y: 53, endPoint x: 197, endPoint y: 112, distance: 100.5
click at [197, 112] on div "Mācību tēma: Bioloģijas 9. klases 1. ieskaites mācību materiāls #5 Noslēguma te…" at bounding box center [245, 132] width 491 height 264
copy div "Kura no šīm ekosistēmām ir mākslīga, nevis dabiska? Kāpa Mežs Ezers Siltumnīca"
drag, startPoint x: 142, startPoint y: 119, endPoint x: 145, endPoint y: 117, distance: 4.0
click at [142, 118] on span "Siltumnīca" at bounding box center [143, 117] width 17 height 5
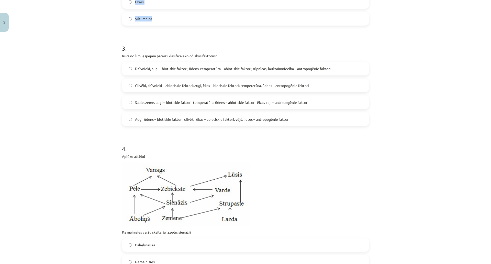
scroll to position [372, 0]
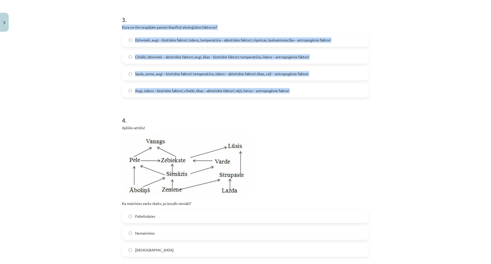
drag, startPoint x: 116, startPoint y: 26, endPoint x: 302, endPoint y: 90, distance: 196.0
click at [302, 90] on div "Mācību tēma: Bioloģijas 9. klases 1. ieskaites mācību materiāls #5 Noslēguma te…" at bounding box center [245, 132] width 491 height 264
copy div "Kura no šīm iespējām pareizi klasificē ekoloģiskos faktorus? Dzīvnieki, augi – …"
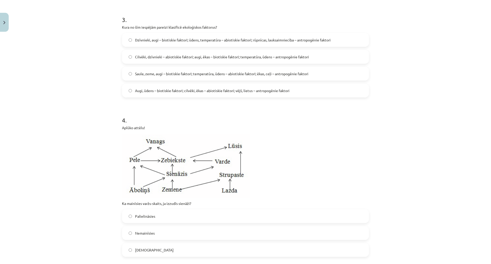
click at [188, 117] on h1 "4 ." at bounding box center [245, 116] width 247 height 16
click at [282, 41] on span "Dzīvnieki, augi – biotiskie faktori; ūdens, temperatūra – abiotiskie faktori; r…" at bounding box center [233, 39] width 196 height 5
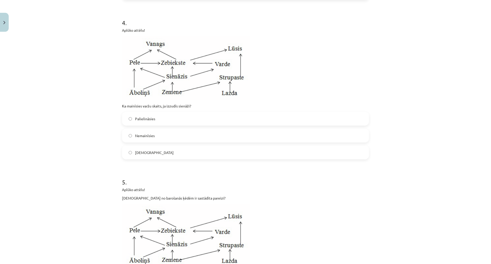
scroll to position [474, 0]
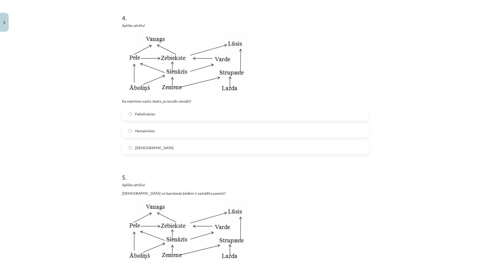
click at [162, 148] on label "Samazināsies" at bounding box center [246, 147] width 246 height 13
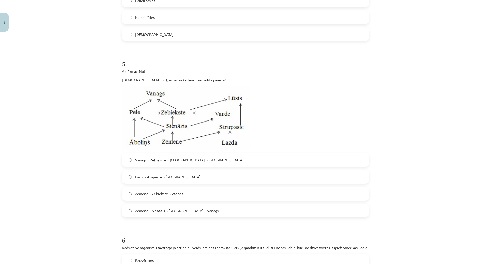
scroll to position [628, 0]
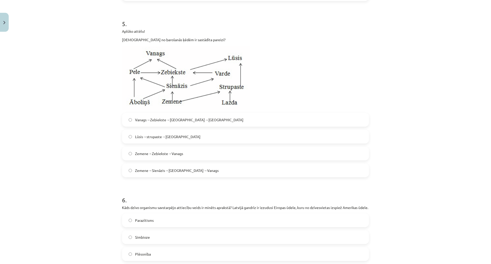
click at [192, 169] on span "Zemene→Sienāzis→[GEOGRAPHIC_DATA]→Vanags" at bounding box center [177, 170] width 84 height 5
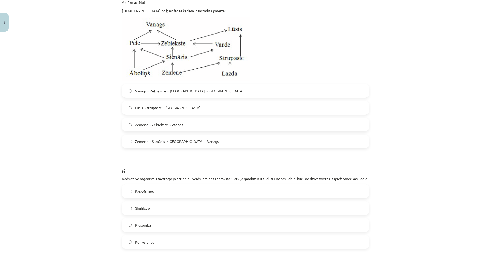
scroll to position [756, 0]
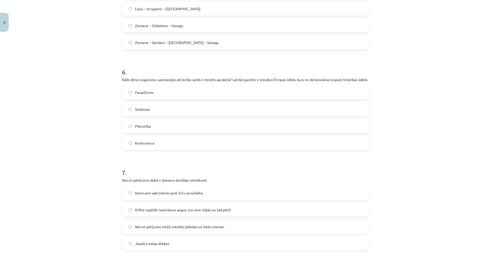
click at [155, 24] on span "Zemene→Zebiekste→Vanags" at bounding box center [159, 25] width 48 height 5
click at [153, 36] on label "Zemene→Sienāzis→[GEOGRAPHIC_DATA]→Vanags" at bounding box center [246, 42] width 246 height 13
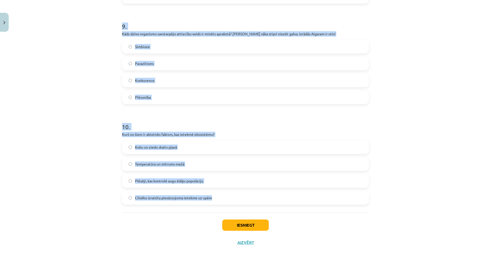
scroll to position [1117, 0]
drag, startPoint x: 114, startPoint y: 62, endPoint x: 292, endPoint y: 185, distance: 215.8
click at [292, 185] on div "Mācību tēma: Bioloģijas 9. klases 1. ieskaites mācību materiāls #5 Noslēguma te…" at bounding box center [245, 132] width 491 height 264
copy form "6 . Kāds dzīvo organismu savstarpējo attiecību veids ir minēts aprakstā? Latvij…"
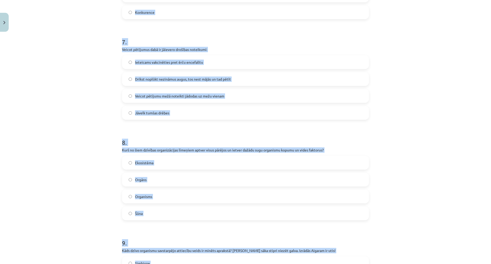
click at [85, 145] on div "Mācību tēma: Bioloģijas 9. klases 1. ieskaites mācību materiāls #5 Noslēguma te…" at bounding box center [245, 132] width 491 height 264
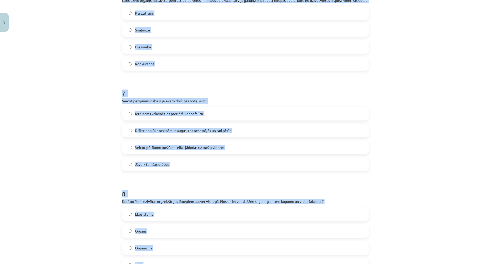
scroll to position [810, 0]
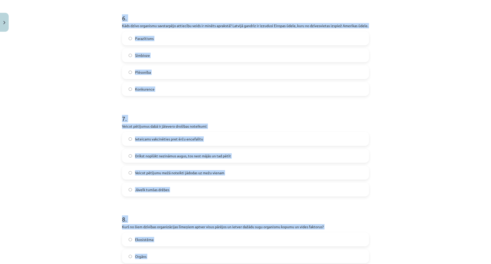
click at [86, 143] on div "Mācību tēma: Bioloģijas 9. klases 1. ieskaites mācību materiāls #5 Noslēguma te…" at bounding box center [245, 132] width 491 height 264
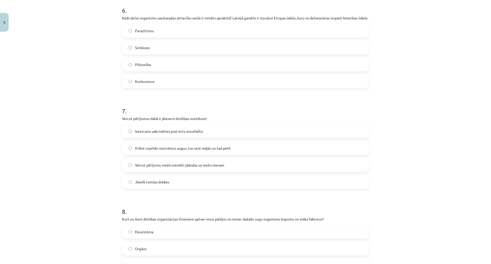
scroll to position [819, 0]
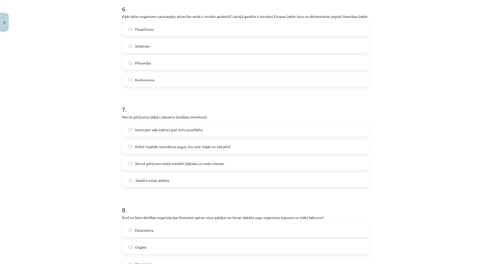
click at [138, 86] on label "Konkurence" at bounding box center [246, 79] width 246 height 13
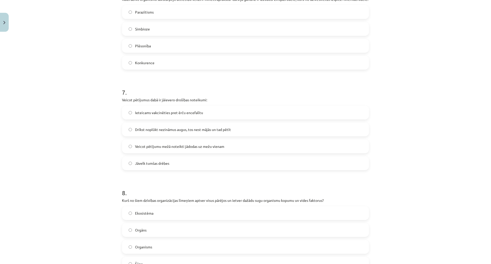
scroll to position [921, 0]
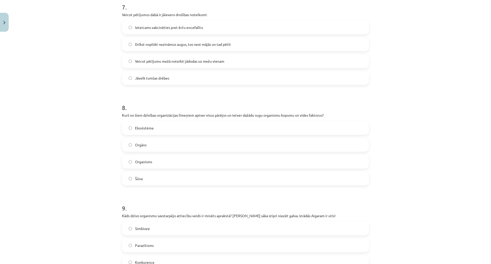
click at [151, 30] on span "Ieteicams vakcinēties pret ērču encefalītu" at bounding box center [169, 27] width 68 height 5
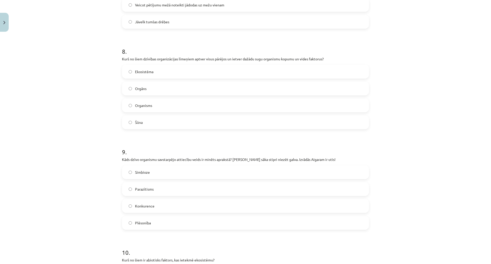
scroll to position [998, 0]
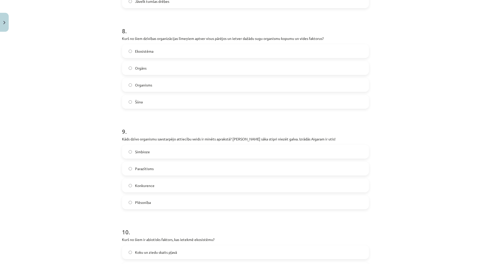
click at [138, 53] on label "Ekosistēma" at bounding box center [246, 51] width 246 height 13
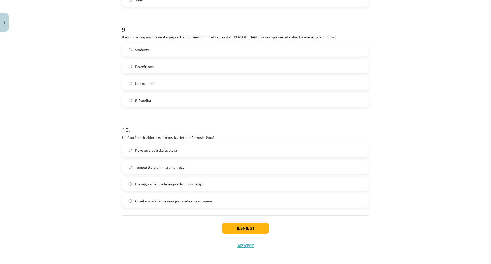
scroll to position [1100, 0]
click at [137, 68] on label "Parazītisms" at bounding box center [246, 66] width 246 height 13
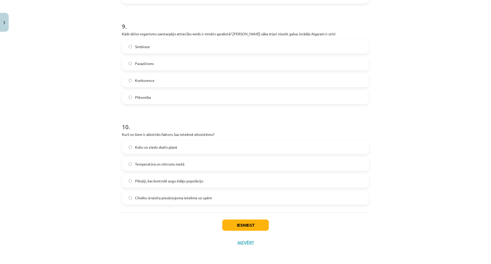
scroll to position [1140, 0]
click at [185, 158] on label "Temperatūra un mitrums mežā" at bounding box center [246, 164] width 246 height 13
click at [227, 220] on button "Iesniegt" at bounding box center [245, 225] width 47 height 11
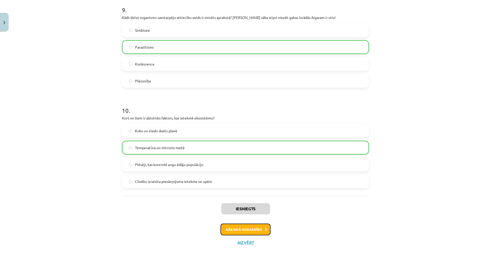
click at [234, 224] on button "Nākamā nodarbība" at bounding box center [246, 230] width 50 height 12
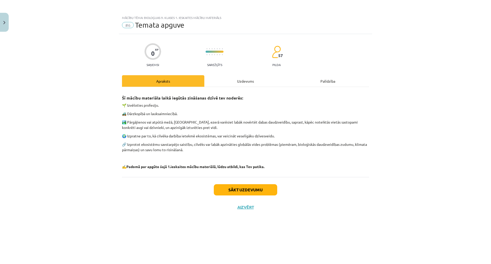
scroll to position [0, 0]
click at [245, 81] on div "Uzdevums" at bounding box center [246, 81] width 82 height 12
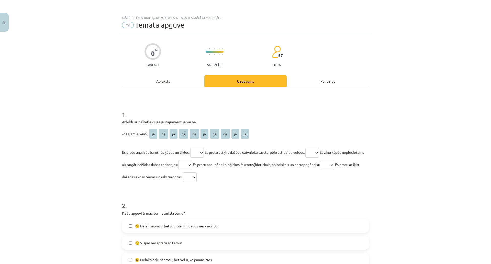
click at [198, 153] on select "** ** ** ** ** ** ** ** ** **" at bounding box center [197, 153] width 14 height 10
select select "**"
click at [190, 148] on select "** ** ** ** ** ** ** ** ** **" at bounding box center [197, 153] width 14 height 10
click at [192, 164] on select "** ** ** ** ** ** ** ** ** **" at bounding box center [186, 165] width 14 height 10
select select "**"
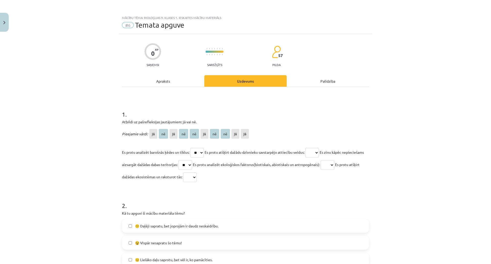
click at [192, 160] on select "** ** ** ** ** ** ** ** ** **" at bounding box center [186, 165] width 14 height 10
click at [197, 175] on select "** ** ** ** ** ** ** ** ** **" at bounding box center [190, 178] width 14 height 10
select select "**"
click at [197, 173] on select "** ** ** ** ** ** ** ** ** **" at bounding box center [190, 178] width 14 height 10
click at [315, 154] on select "** ** ** ** ** ** ** ** ** **" at bounding box center [313, 153] width 14 height 10
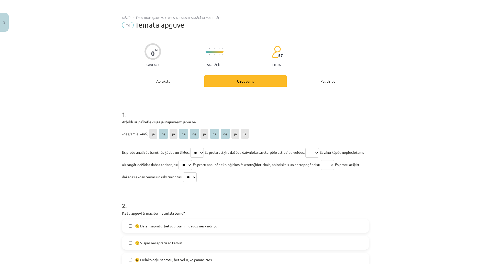
select select "**"
click at [309, 148] on select "** ** ** ** ** ** ** ** ** **" at bounding box center [313, 153] width 14 height 10
click at [335, 168] on select "** ** ** ** ** ** ** ** ** **" at bounding box center [328, 165] width 14 height 10
select select "**"
click at [335, 160] on select "** ** ** ** ** ** ** ** ** **" at bounding box center [328, 165] width 14 height 10
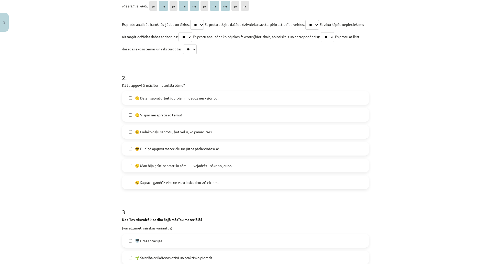
click at [166, 169] on label "😣 Man bija grūti saprast šo tēmu — vajadzētu sākt no jauna." at bounding box center [246, 165] width 246 height 13
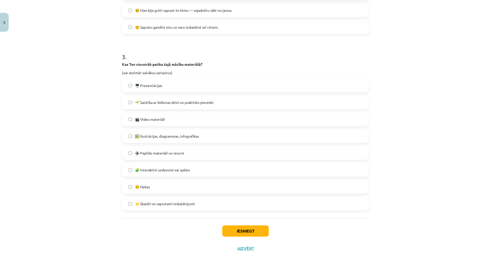
scroll to position [307, 0]
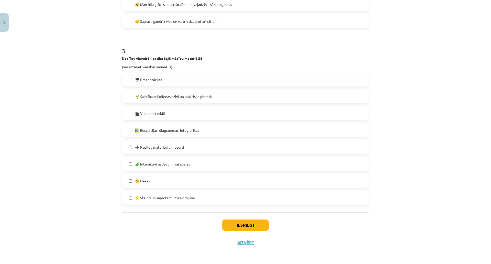
click at [165, 174] on div "😕 Nekas" at bounding box center [245, 181] width 247 height 14
drag, startPoint x: 168, startPoint y: 173, endPoint x: 175, endPoint y: 176, distance: 7.2
click at [169, 173] on div "🖥️ Prezentācijas 🌱 Saistība ar ikdienas dzīvi un praktisko pieredzi 🎬 Video mat…" at bounding box center [245, 139] width 247 height 132
click at [256, 191] on label "🌟 Skaidri un saprotami izskaidrojumi" at bounding box center [246, 197] width 246 height 13
click at [241, 212] on div "Iesniegt Aizvērt" at bounding box center [245, 230] width 247 height 36
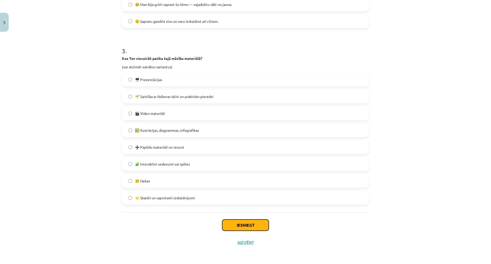
click at [241, 220] on button "Iesniegt" at bounding box center [245, 225] width 47 height 11
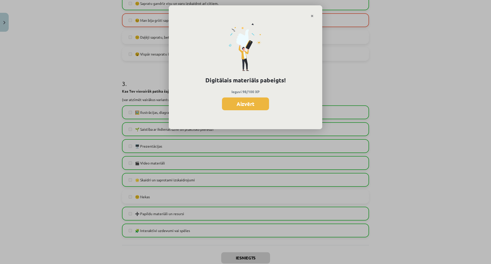
click at [272, 105] on div "Digitālais materiāls pabeigts! Ieguvi 98/100 XP Aizvērt" at bounding box center [246, 74] width 154 height 112
click at [247, 104] on button "Aizvērt" at bounding box center [245, 104] width 47 height 13
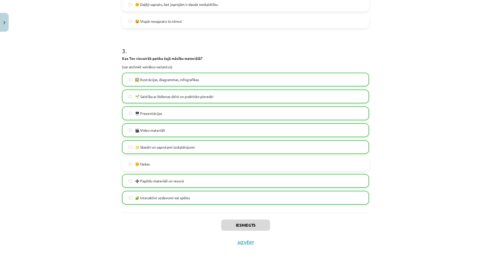
scroll to position [320, 0]
click at [243, 212] on div "Iesniegts Aizvērt" at bounding box center [245, 230] width 247 height 36
click at [241, 233] on button "Aizvērt" at bounding box center [245, 242] width 19 height 5
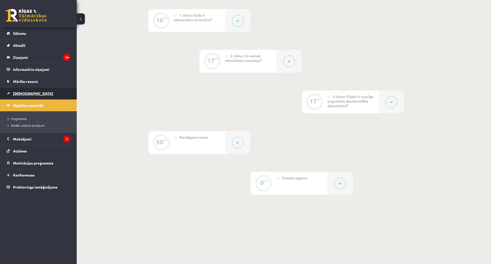
click at [17, 91] on link "[DEMOGRAPHIC_DATA]" at bounding box center [39, 94] width 64 height 12
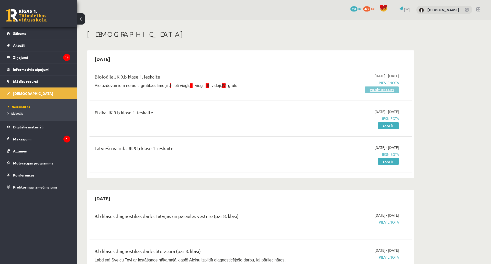
click at [395, 88] on link "Pildīt ieskaiti" at bounding box center [382, 90] width 34 height 7
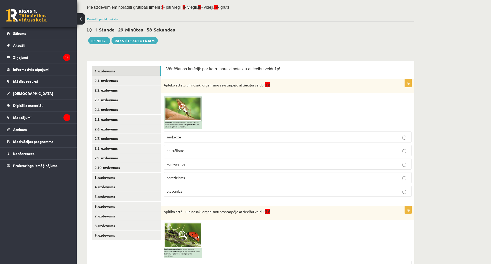
scroll to position [17, 0]
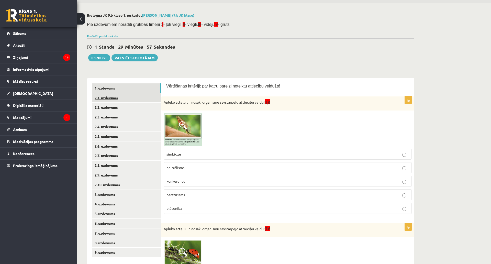
click at [122, 95] on link "2.1. uzdevums" at bounding box center [126, 97] width 69 height 9
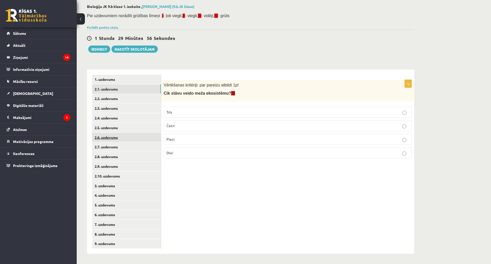
scroll to position [57, 0]
click at [119, 239] on link "9. uzdevums" at bounding box center [126, 243] width 69 height 9
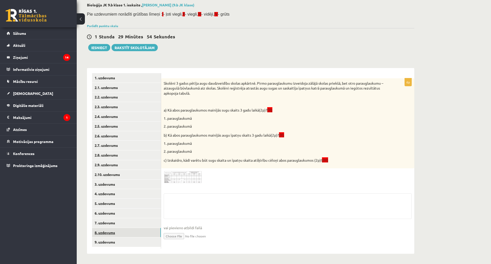
click at [119, 228] on link "8. uzdevums" at bounding box center [126, 232] width 69 height 9
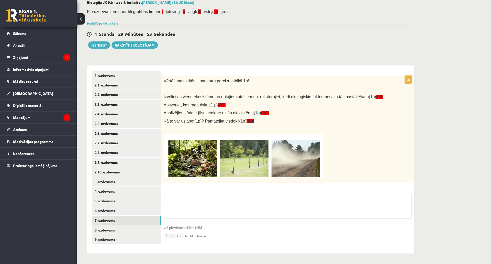
click at [120, 216] on link "7. uzdevums" at bounding box center [126, 220] width 69 height 9
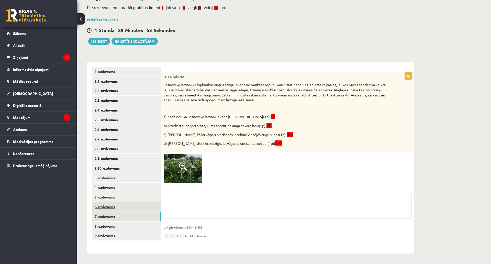
click at [121, 202] on link "6. uzdevums" at bounding box center [126, 206] width 69 height 9
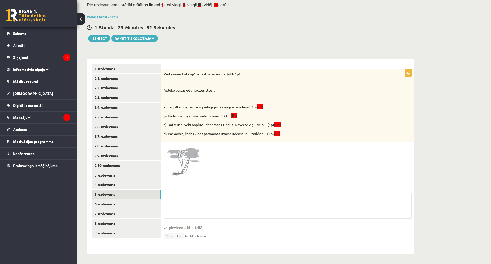
click at [119, 190] on link "5. uzdevums" at bounding box center [126, 194] width 69 height 9
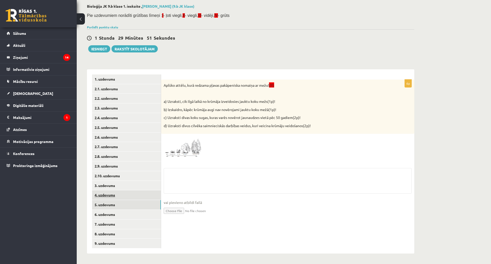
click at [120, 190] on link "4. uzdevums" at bounding box center [126, 194] width 69 height 9
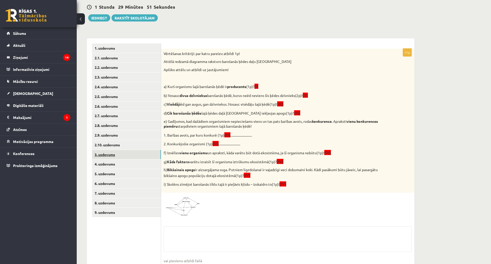
click at [122, 150] on link "3. uzdevums" at bounding box center [126, 154] width 69 height 9
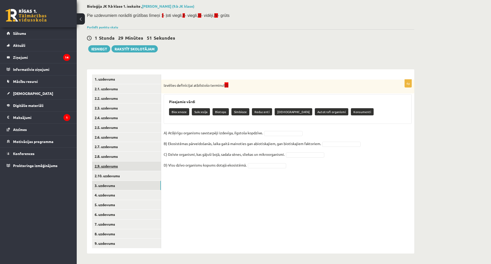
click at [126, 162] on link "2.9. uzdevums" at bounding box center [126, 166] width 69 height 9
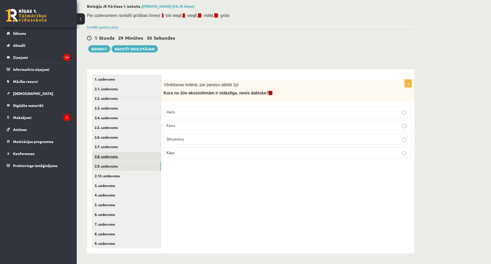
click at [126, 152] on link "2.8. uzdevums" at bounding box center [126, 156] width 69 height 9
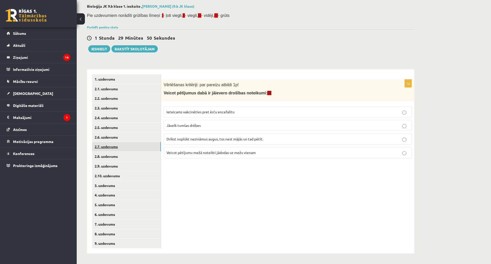
click at [126, 142] on link "2.7. uzdevums" at bounding box center [126, 146] width 69 height 9
click at [126, 123] on link "2.5. uzdevums" at bounding box center [126, 127] width 69 height 9
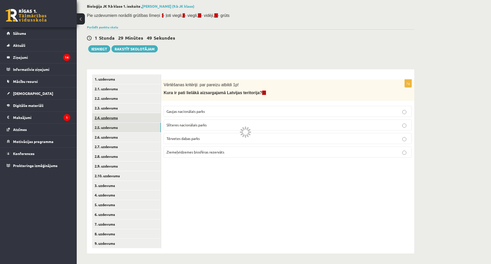
click at [127, 113] on link "2.4. uzdevums" at bounding box center [126, 117] width 69 height 9
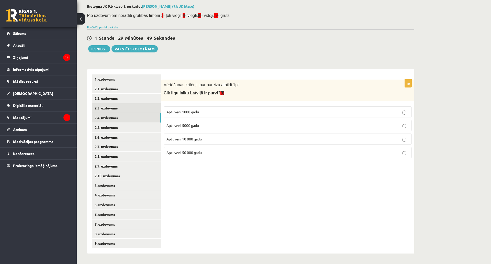
click at [128, 103] on link "2.3. uzdevums" at bounding box center [126, 107] width 69 height 9
click at [129, 94] on link "2.2. uzdevums" at bounding box center [126, 98] width 69 height 9
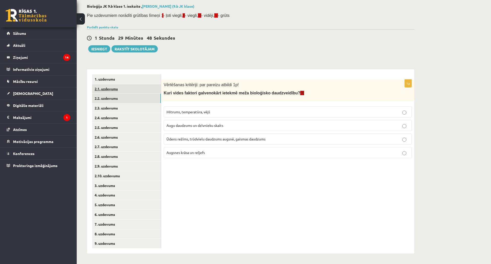
click at [129, 84] on link "2.1. uzdevums" at bounding box center [126, 88] width 69 height 9
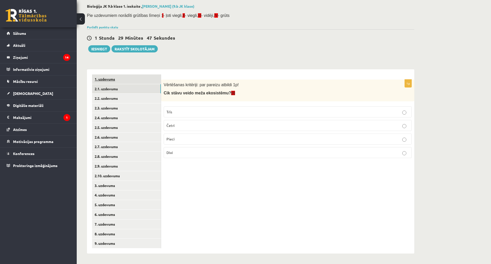
click at [131, 74] on link "1. uzdevums" at bounding box center [126, 78] width 69 height 9
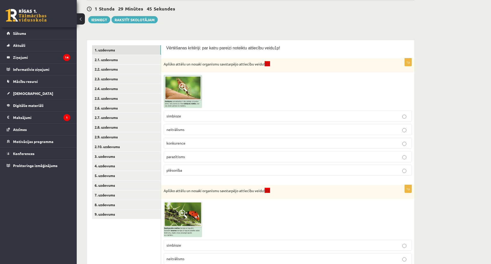
scroll to position [43, 0]
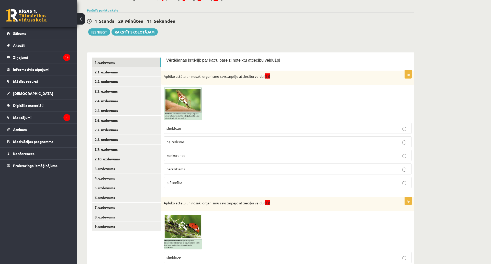
click at [191, 170] on p "parazītisms" at bounding box center [288, 168] width 243 height 5
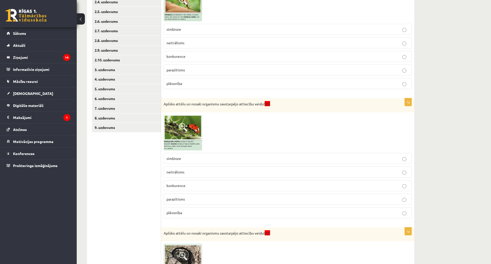
scroll to position [171, 0]
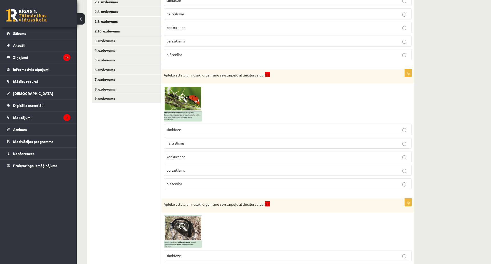
click at [186, 128] on p "simbioze" at bounding box center [288, 129] width 243 height 5
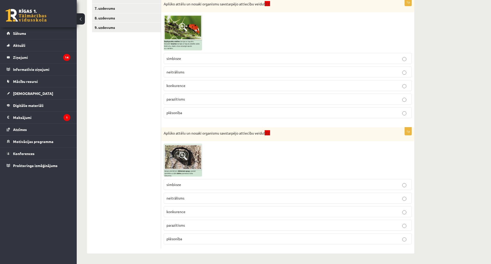
scroll to position [273, 0]
click at [186, 196] on p "neitrālisms" at bounding box center [288, 198] width 243 height 5
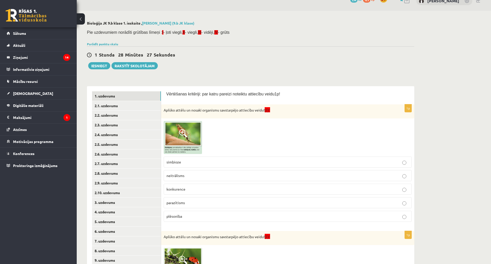
scroll to position [0, 0]
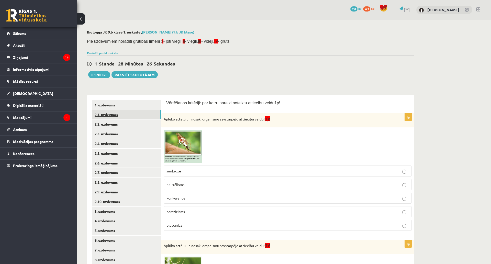
click at [131, 113] on link "2.1. uzdevums" at bounding box center [126, 114] width 69 height 9
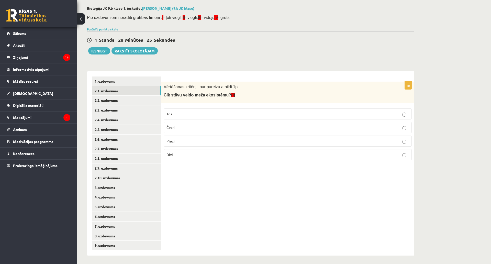
scroll to position [26, 0]
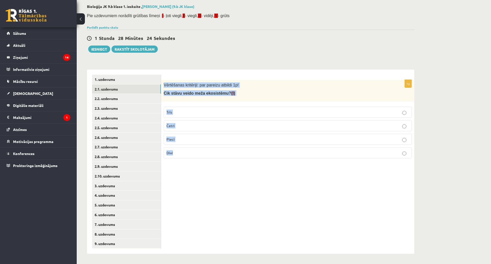
drag, startPoint x: 162, startPoint y: 81, endPoint x: 268, endPoint y: 149, distance: 126.2
click at [268, 149] on div "1p Vērtēšanas kritēriji: par pareizu atbildi 1p! Cik stāvu veido meža ekosistēm…" at bounding box center [287, 121] width 253 height 83
copy div "Vērtēšanas kritēriji: par pareizu atbildi 1p! Cik stāvu veido meža ekosistēmu? …"
click at [176, 141] on p "Pieci" at bounding box center [288, 139] width 243 height 5
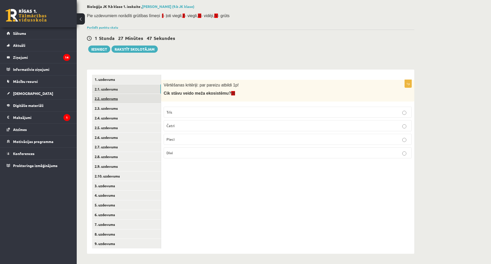
click at [119, 96] on link "2.2. uzdevums" at bounding box center [126, 98] width 69 height 9
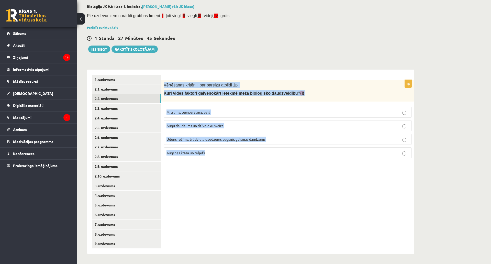
drag, startPoint x: 163, startPoint y: 81, endPoint x: 268, endPoint y: 162, distance: 132.5
click at [268, 162] on div "1p Vērtēšanas kritēriji: par pareizu atbildi 1p! Kuri vides faktori galvenokārt…" at bounding box center [287, 121] width 253 height 83
copy div "Vērtēšanas kritēriji: par pareizu atbildi 1p! Kuri vides faktori galvenokārt ie…"
click at [211, 140] on span "Ūdens režīms, trūdvielu daudzums augsnē, gaismas daudzums" at bounding box center [216, 139] width 99 height 5
click at [129, 105] on link "2.3. uzdevums" at bounding box center [126, 108] width 69 height 9
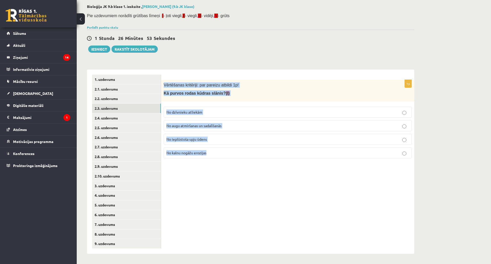
drag, startPoint x: 163, startPoint y: 82, endPoint x: 235, endPoint y: 154, distance: 102.1
click at [235, 155] on div "1p Vērtēšanas kritēriji: par pareizu atbildi 1p! Kā purvos rodas kūdras slānis?…" at bounding box center [287, 121] width 253 height 83
copy div "Vērtēšanas kritēriji: par pareizu atbildi 1p! Kā purvos rodas kūdras slānis? (I…"
click at [199, 125] on span "No augu atmiršanas un sadalīšanās" at bounding box center [194, 125] width 55 height 5
click at [145, 117] on link "2.4. uzdevums" at bounding box center [126, 117] width 69 height 9
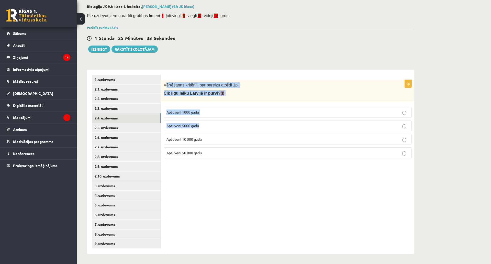
drag, startPoint x: 165, startPoint y: 82, endPoint x: 215, endPoint y: 130, distance: 69.5
click at [215, 130] on div "1p Vērtēšanas kritēriji: par pareizu atbildi 1p! Cik ilgu laiku Latvijā ir purv…" at bounding box center [287, 121] width 253 height 83
click at [171, 85] on span "Vērtēšanas kritēriji: par pareizu atbildi 1p!" at bounding box center [201, 85] width 75 height 4
drag, startPoint x: 163, startPoint y: 85, endPoint x: 222, endPoint y: 151, distance: 88.3
click at [222, 151] on div "1p Vērtēšanas kritēriji: par pareizu atbildi 1p! Cik ilgu laiku Latvijā ir purv…" at bounding box center [287, 121] width 253 height 83
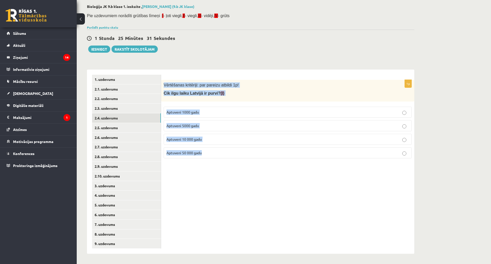
copy div "Vērtēšanas kritēriji: par pareizu atbildi 1p! Cik ilgu laiku Latvijā ir purvi? …"
click at [199, 141] on span "Aptuveni 10 000 gadu" at bounding box center [184, 139] width 35 height 5
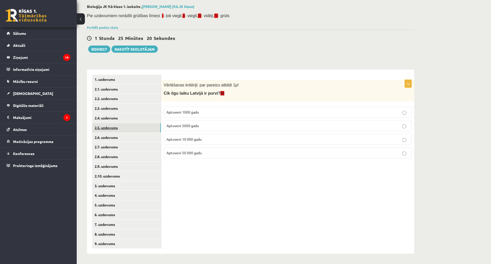
click at [145, 131] on link "2.5. uzdevums" at bounding box center [126, 127] width 69 height 9
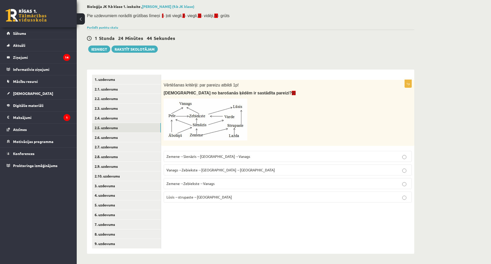
click at [220, 156] on span "Zemene→Sienāzis→[GEOGRAPHIC_DATA]→Vanags" at bounding box center [209, 156] width 84 height 5
click at [133, 139] on link "2.6. uzdevums" at bounding box center [126, 137] width 69 height 9
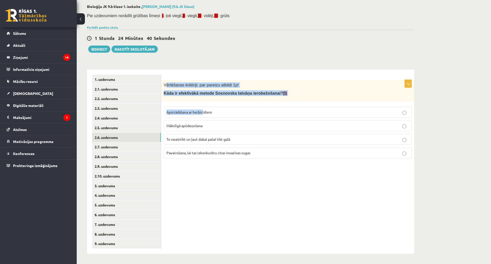
drag, startPoint x: 165, startPoint y: 82, endPoint x: 202, endPoint y: 113, distance: 49.0
click at [204, 117] on div "1p Vērtēšanas kritēriji: par pareizu atbildi 1p! Kāda ir efektīvākā metode Sosn…" at bounding box center [287, 121] width 253 height 83
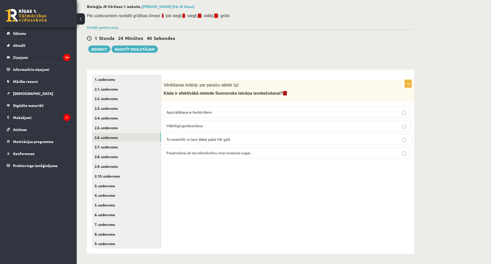
drag, startPoint x: 162, startPoint y: 78, endPoint x: 166, endPoint y: 83, distance: 6.5
click at [162, 79] on div "1p Vērtēšanas kritēriji: par pareizu atbildi 1p! Kāda ir efektīvākā metode Sosn…" at bounding box center [287, 162] width 253 height 184
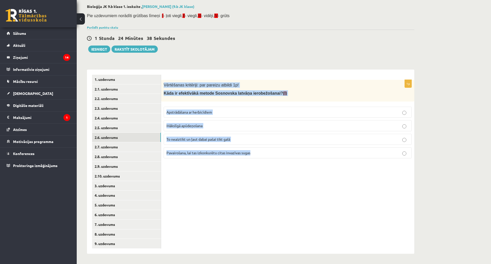
drag, startPoint x: 163, startPoint y: 83, endPoint x: 266, endPoint y: 156, distance: 126.7
click at [266, 156] on div "1p Vērtēšanas kritēriji: par pareizu atbildi 1p! Kāda ir efektīvākā metode Sosn…" at bounding box center [287, 121] width 253 height 83
copy div "Vērtēšanas kritēriji: par pareizu atbildi 1p! Kāda ir efektīvākā metode Sosnovs…"
click at [217, 190] on div "1p Vērtēšanas kritēriji: par pareizu atbildi 1p! Kāda ir efektīvākā metode Sosn…" at bounding box center [287, 162] width 253 height 184
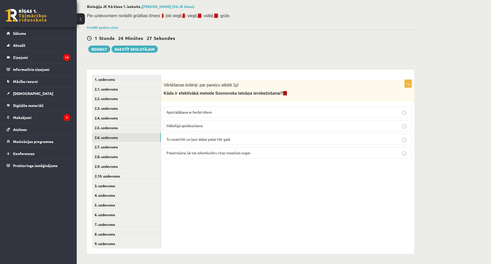
click at [209, 111] on span "Apstrādāšana ar herbicīdiem" at bounding box center [190, 112] width 46 height 5
click at [142, 147] on link "2.7. uzdevums" at bounding box center [126, 146] width 69 height 9
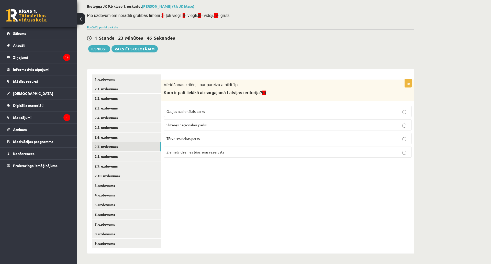
scroll to position [57, 0]
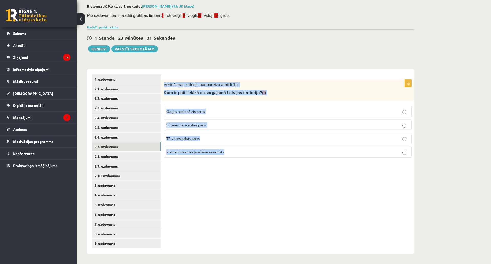
drag, startPoint x: 163, startPoint y: 50, endPoint x: 252, endPoint y: 120, distance: 113.0
click at [252, 121] on div "1p Vērtēšanas kritēriji: par pareizu atbildi 1p! Kura ir pati lielākā aizsargaj…" at bounding box center [287, 121] width 253 height 82
copy div "Vērtēšanas kritēriji: par pareizu atbildi 1p! Kura ir pati lielākā aizsargajamā…"
click at [148, 133] on link "2.6. uzdevums" at bounding box center [126, 137] width 69 height 9
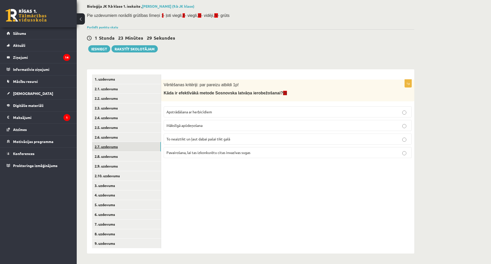
click at [144, 142] on link "2.7. uzdevums" at bounding box center [126, 146] width 69 height 9
click at [172, 150] on span "Ziemeļvidzemes biosfēras rezervāts" at bounding box center [196, 152] width 58 height 5
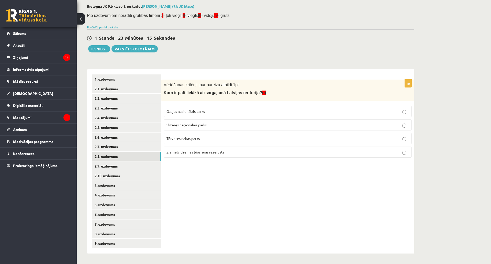
click at [125, 152] on link "2.8. uzdevums" at bounding box center [126, 156] width 69 height 9
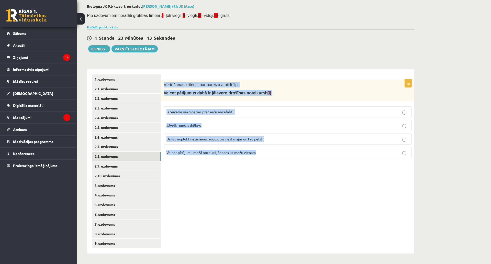
drag, startPoint x: 165, startPoint y: 53, endPoint x: 272, endPoint y: 122, distance: 127.9
click at [272, 122] on div "1p Vērtēšanas kritēriji: par pareizu atbildi 1p! Veicot pētījumus dabā ir jāiev…" at bounding box center [287, 121] width 253 height 83
copy div "Vērtēšanas kritēriji: par pareizu atbildi 1p! Veicot pētījumus dabā ir jāievero…"
click at [192, 159] on div "1p Vērtēšanas kritēriji: par pareizu atbildi 1p! Veicot pētījumus dabā ir jāiev…" at bounding box center [287, 161] width 253 height 184
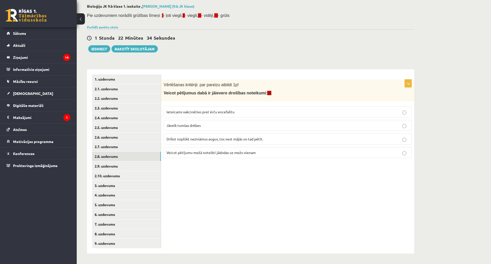
click at [214, 106] on label "Ieteicams vakcinēties pret ērču encefalītu" at bounding box center [288, 111] width 248 height 11
click at [150, 162] on link "2.9. uzdevums" at bounding box center [126, 166] width 69 height 9
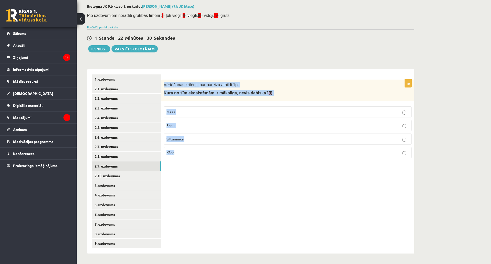
drag, startPoint x: 163, startPoint y: 52, endPoint x: 208, endPoint y: 118, distance: 79.5
click at [208, 118] on div "1p Vērtēšanas kritēriji: par pareizu atbildi 1p! Kura no šīm ekosistēmām ir māk…" at bounding box center [287, 121] width 253 height 83
copy div "Vērtēšanas kritēriji: par pareizu atbildi 1p! Kura no šīm ekosistēmām ir mākslī…"
click at [171, 152] on div "1p Vērtēšanas kritēriji: par pareizu atbildi 1p! Kura no šīm ekosistēmām ir māk…" at bounding box center [287, 161] width 253 height 184
click at [181, 137] on span "Siltumnīca" at bounding box center [175, 139] width 17 height 5
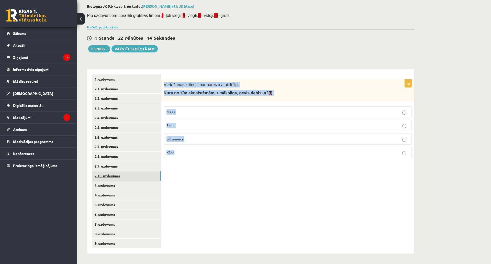
click at [124, 171] on link "2.10. uzdevums" at bounding box center [126, 175] width 69 height 9
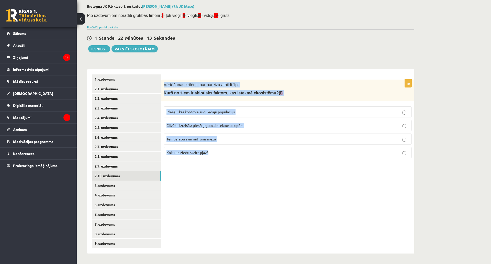
drag, startPoint x: 163, startPoint y: 51, endPoint x: 242, endPoint y: 125, distance: 108.8
click at [242, 125] on div "1p Vērtēšanas kritēriji: par pareizu atbildi 1p! Kurš no šiem ir abiotisks fakt…" at bounding box center [287, 121] width 253 height 83
copy div "Vērtēšanas kritēriji: par pareizu atbildi 1p! Kurš no šiem ir abiotisks faktors…"
click at [201, 148] on div "1p Vērtēšanas kritēriji: par pareizu atbildi 1p! Kurš no šiem ir abiotisks fakt…" at bounding box center [287, 161] width 253 height 184
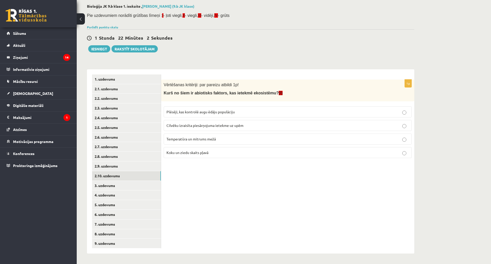
click at [218, 136] on p "Temperatūra un mitrums mežā" at bounding box center [288, 138] width 243 height 5
click at [133, 181] on link "3. uzdevums" at bounding box center [126, 185] width 69 height 9
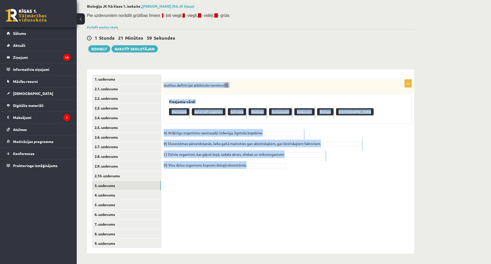
drag, startPoint x: 163, startPoint y: 53, endPoint x: 312, endPoint y: 134, distance: 169.8
click at [312, 134] on div "4p Izvēlies definīcijai atbilstošo terminu! (I) Pieejamie vārdi Biocenoze Autot…" at bounding box center [287, 127] width 253 height 95
copy div "Izvēlies definīcijai atbilstošo terminu! (I) Pieejamie vārdi Biocenoze Autotrof…"
click at [263, 184] on div "4p Izvēlies definīcijai atbilstošo terminu! (I) Pieejamie vārdi Biocenoze Autot…" at bounding box center [287, 161] width 253 height 184
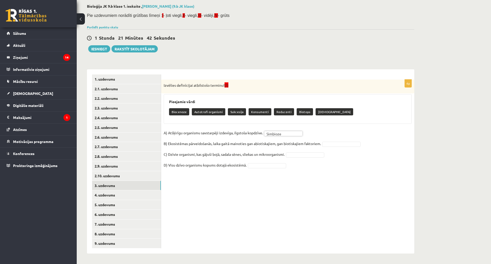
click at [343, 129] on fieldset "A) Atšķirīgu organismu savstarpēji izdevīga, ilgstoša kopdzīve. Simbioze ******…" at bounding box center [288, 150] width 248 height 43
click at [141, 190] on link "4. uzdevums" at bounding box center [126, 194] width 69 height 9
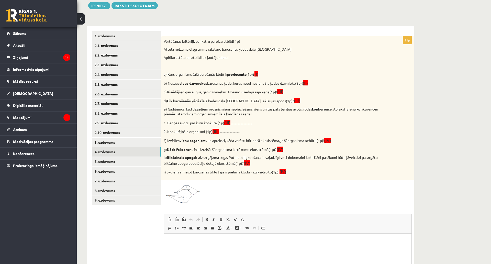
scroll to position [70, 0]
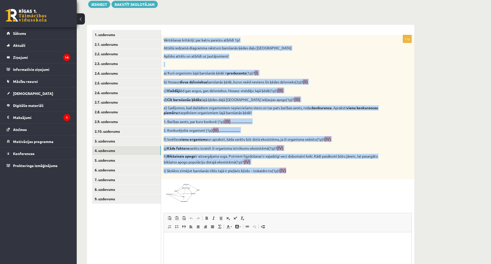
drag, startPoint x: 163, startPoint y: 38, endPoint x: 321, endPoint y: 174, distance: 208.2
click at [321, 174] on div "Vērtēšanas kritēriji: par katru pareizu atbildi 1p! Attēlā redzamā diagramma ra…" at bounding box center [287, 107] width 253 height 144
click at [180, 195] on span at bounding box center [183, 194] width 8 height 8
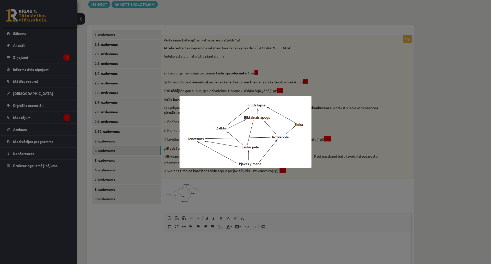
click at [324, 164] on div at bounding box center [245, 132] width 491 height 264
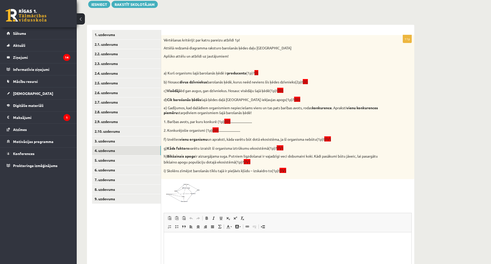
click at [324, 164] on p "h) Bikšainais apogs ir aizsargājama suga. Putniem ligzdošanai ir vajadzīgi veci…" at bounding box center [275, 159] width 223 height 11
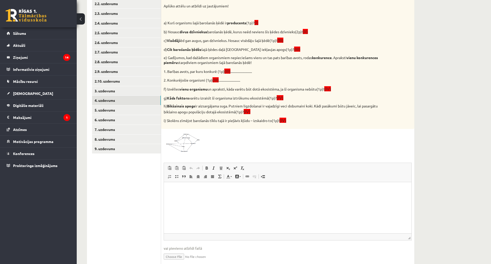
scroll to position [173, 0]
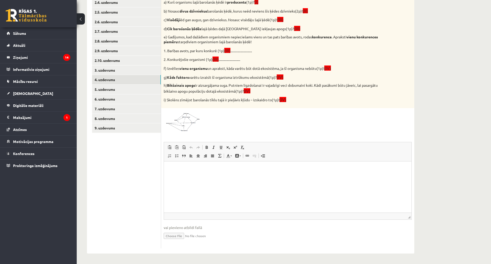
click at [213, 177] on html at bounding box center [288, 169] width 248 height 16
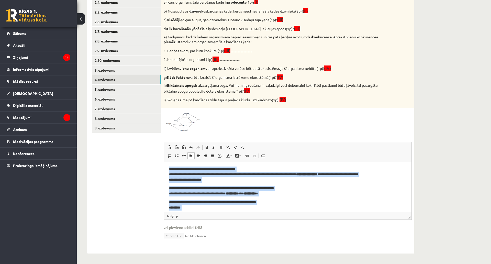
scroll to position [104, 0]
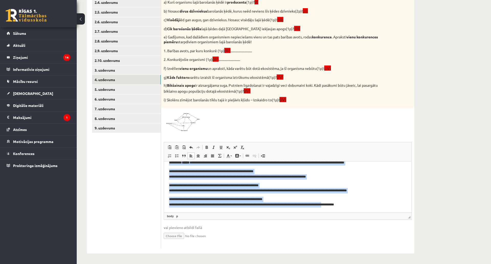
drag, startPoint x: 167, startPoint y: 167, endPoint x: 476, endPoint y: 344, distance: 355.6
click at [344, 212] on html "**********" at bounding box center [288, 134] width 248 height 155
click at [209, 144] on link "Полужирный Комбинация клавиш Ctrl+B" at bounding box center [206, 147] width 7 height 7
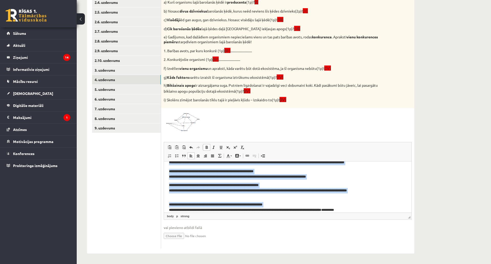
click at [209, 144] on link "Полужирный Комбинация клавиш Ctrl+B" at bounding box center [206, 147] width 7 height 7
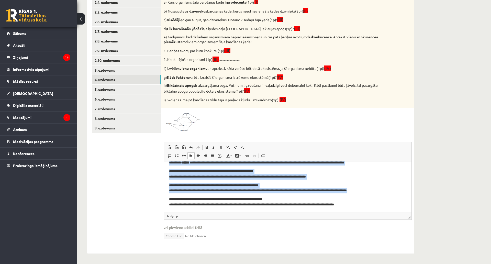
click at [209, 179] on p "**********" at bounding box center [286, 174] width 234 height 11
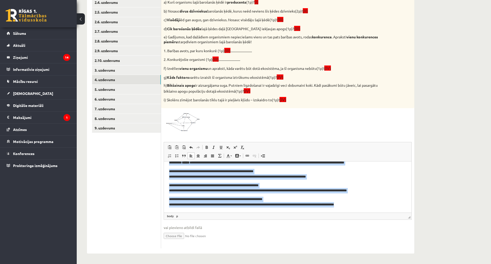
drag, startPoint x: 166, startPoint y: 169, endPoint x: 554, endPoint y: 384, distance: 444.2
click at [390, 212] on html "**********" at bounding box center [288, 134] width 248 height 155
click at [211, 144] on link "Курсив Комбинация клавиш Ctrl+I" at bounding box center [213, 147] width 7 height 7
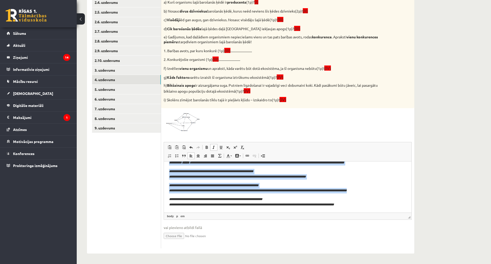
click at [211, 144] on link "Курсив Комбинация клавиш Ctrl+I" at bounding box center [213, 147] width 7 height 7
click at [230, 154] on span at bounding box center [228, 156] width 4 height 4
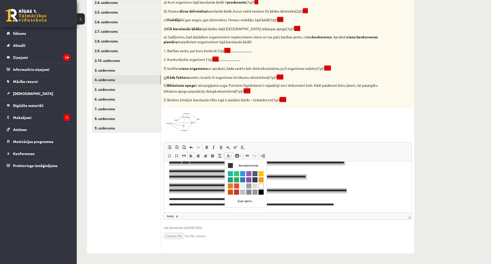
scroll to position [0, 0]
click at [261, 185] on span "Цвета" at bounding box center [261, 185] width 5 height 5
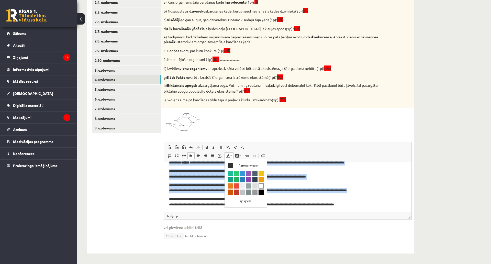
scroll to position [99, 0]
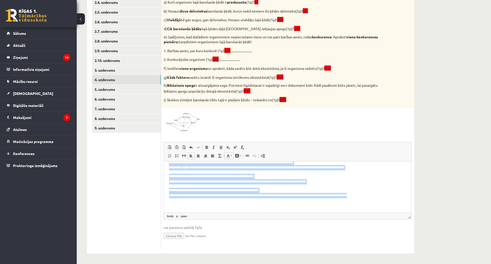
click at [238, 180] on span "**********" at bounding box center [237, 178] width 137 height 9
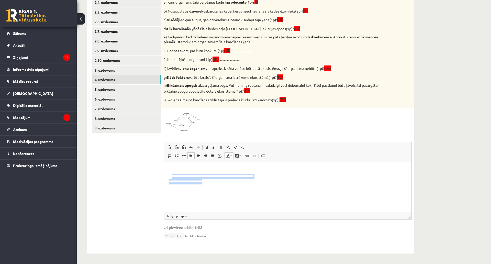
drag, startPoint x: 207, startPoint y: 181, endPoint x: 173, endPoint y: 171, distance: 36.0
click at [173, 171] on body "**********" at bounding box center [288, 139] width 238 height 145
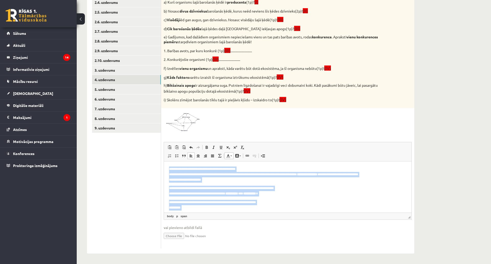
scroll to position [104, 0]
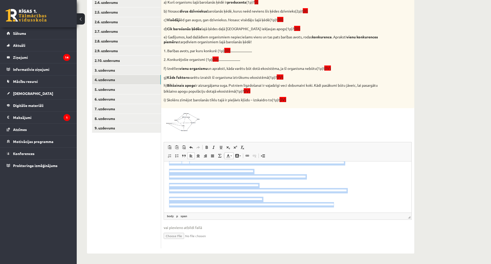
drag, startPoint x: 168, startPoint y: 166, endPoint x: 407, endPoint y: 240, distance: 250.3
click at [407, 212] on html "**********" at bounding box center [288, 134] width 248 height 155
click at [228, 154] on span at bounding box center [228, 156] width 4 height 4
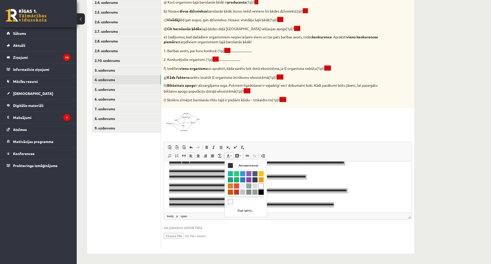
click at [262, 192] on span "Цвета" at bounding box center [261, 191] width 5 height 5
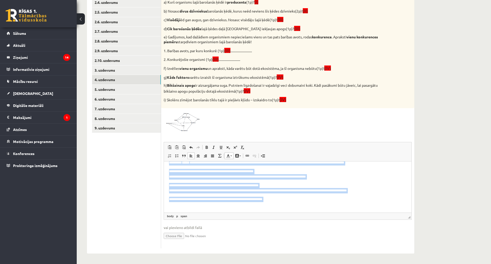
scroll to position [99, 0]
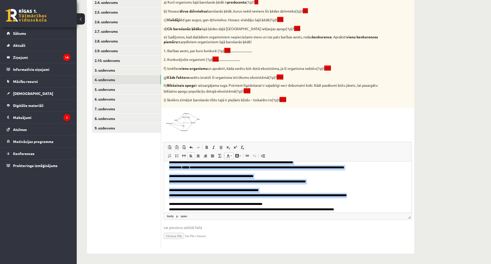
click at [243, 188] on p "**********" at bounding box center [286, 193] width 234 height 11
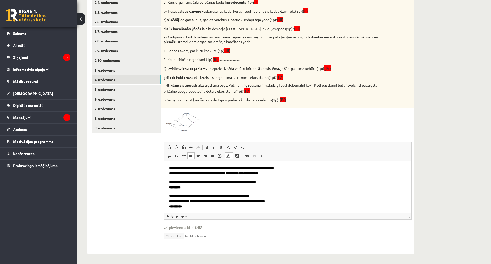
scroll to position [0, 0]
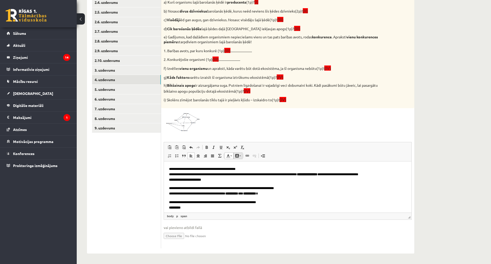
click at [237, 154] on span at bounding box center [237, 156] width 4 height 4
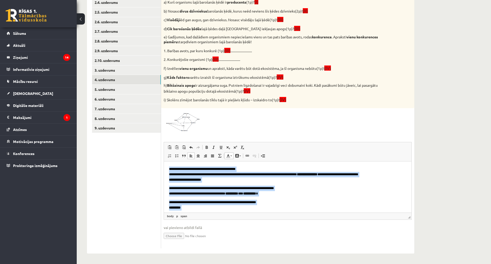
scroll to position [104, 0]
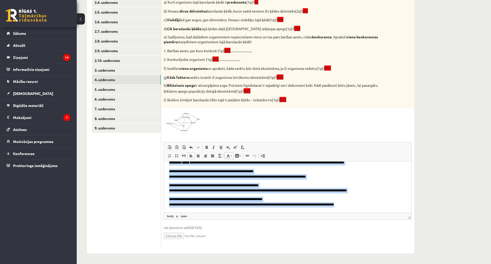
drag, startPoint x: 167, startPoint y: 166, endPoint x: 395, endPoint y: 248, distance: 242.4
click at [395, 212] on html "**********" at bounding box center [288, 134] width 248 height 155
click at [237, 154] on span at bounding box center [237, 156] width 4 height 4
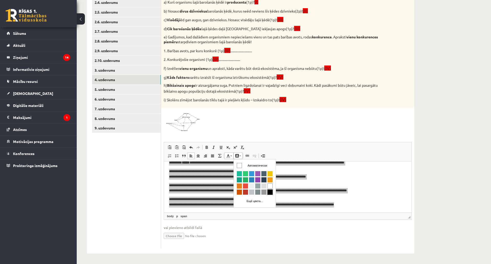
click at [269, 190] on span "Цвета" at bounding box center [270, 191] width 5 height 5
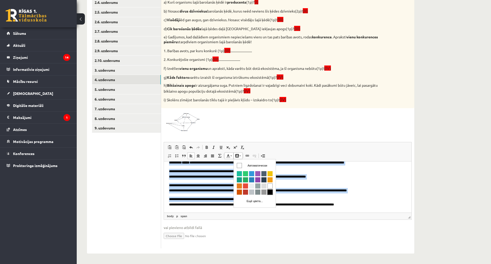
scroll to position [99, 0]
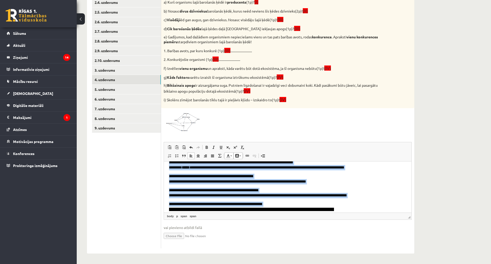
click at [259, 188] on span "**********" at bounding box center [214, 189] width 90 height 3
click at [273, 180] on span "**********" at bounding box center [237, 181] width 137 height 3
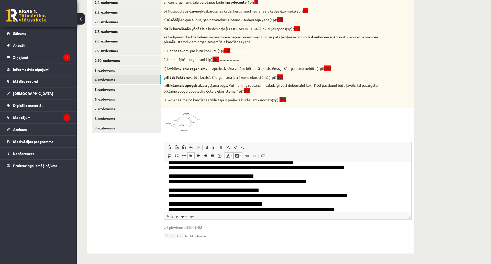
click at [368, 210] on p "**********" at bounding box center [286, 206] width 234 height 11
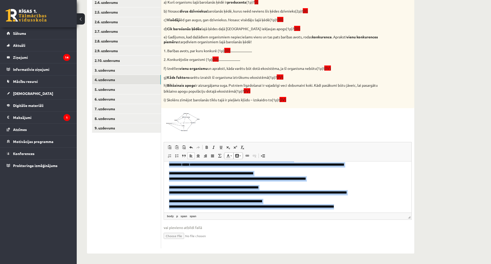
scroll to position [0, 0]
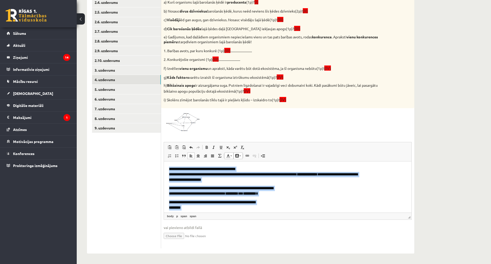
drag, startPoint x: 337, startPoint y: 192, endPoint x: 159, endPoint y: 141, distance: 185.4
click at [164, 161] on html "**********" at bounding box center [288, 238] width 248 height 155
click at [237, 154] on span at bounding box center [237, 156] width 4 height 4
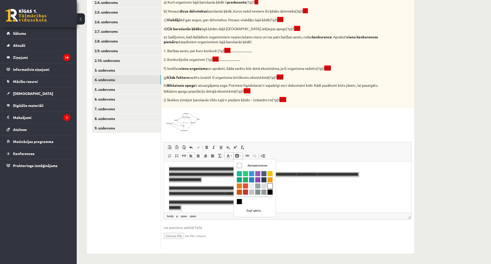
click at [274, 186] on div "Автоматически Ещё цвета..." at bounding box center [255, 188] width 42 height 58
click at [272, 185] on span "Цвета" at bounding box center [270, 185] width 5 height 5
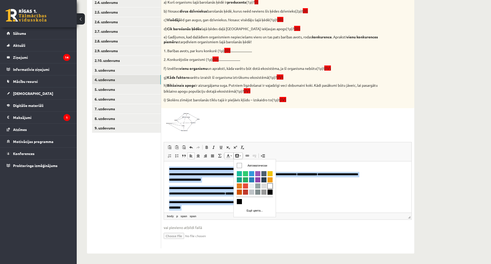
scroll to position [5, 0]
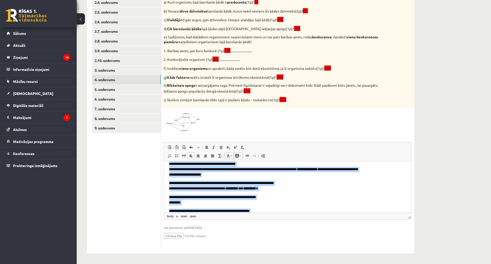
click at [199, 163] on span "**********" at bounding box center [202, 163] width 67 height 3
click at [232, 156] on span at bounding box center [232, 156] width 2 height 1
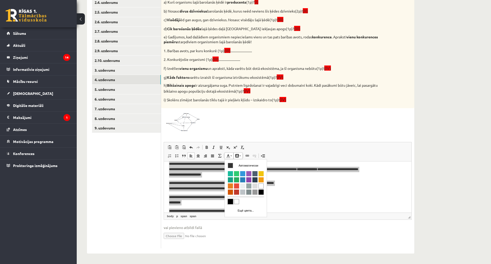
click at [231, 203] on span "Цвета" at bounding box center [230, 201] width 5 height 5
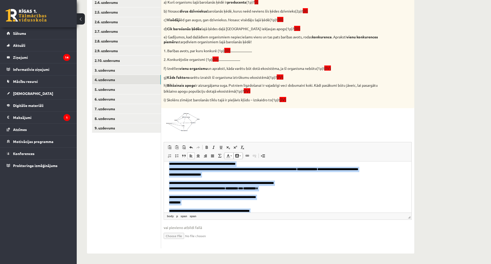
click at [236, 192] on body "**********" at bounding box center [288, 233] width 238 height 145
click at [241, 186] on p "**********" at bounding box center [286, 185] width 234 height 11
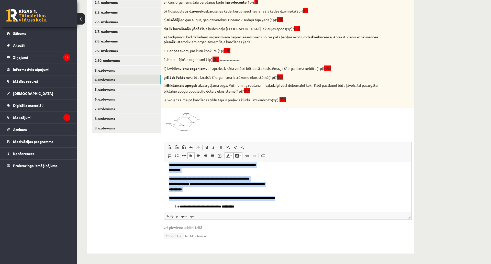
scroll to position [104, 0]
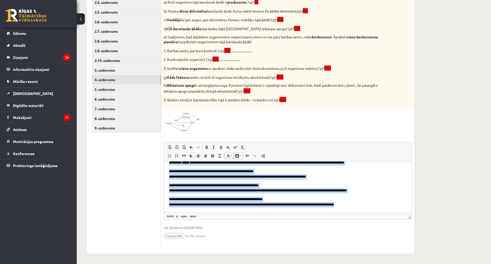
drag, startPoint x: 168, startPoint y: 168, endPoint x: 394, endPoint y: 234, distance: 236.0
click at [394, 212] on html "**********" at bounding box center [288, 134] width 248 height 155
click at [225, 144] on link "Подстрочный индекс" at bounding box center [228, 147] width 7 height 7
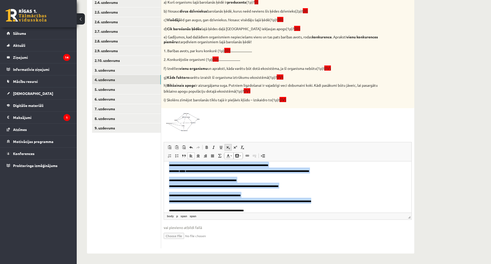
scroll to position [111, 0]
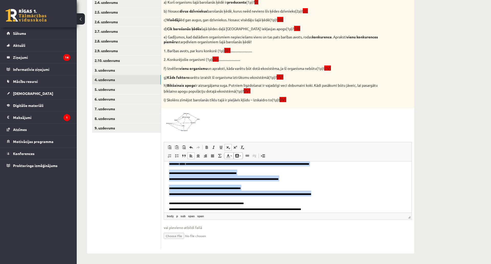
click at [224, 180] on span "**********" at bounding box center [224, 179] width 110 height 3
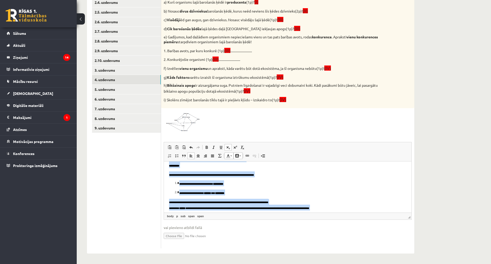
scroll to position [0, 0]
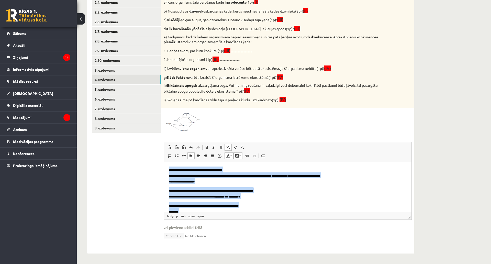
drag, startPoint x: 332, startPoint y: 207, endPoint x: 156, endPoint y: 146, distance: 186.8
click at [164, 161] on html "**********" at bounding box center [288, 244] width 248 height 167
click at [207, 145] on span at bounding box center [207, 147] width 4 height 4
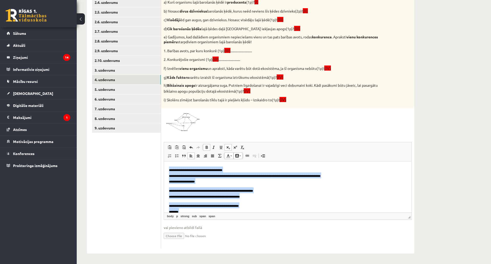
click at [207, 145] on span at bounding box center [207, 147] width 4 height 4
click at [235, 145] on span at bounding box center [235, 147] width 4 height 4
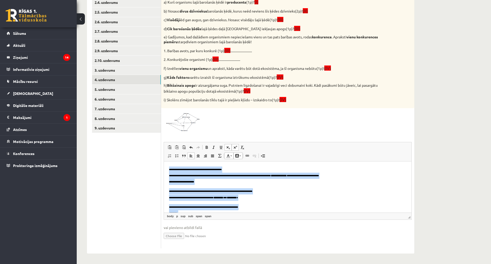
click at [235, 145] on span at bounding box center [235, 147] width 4 height 4
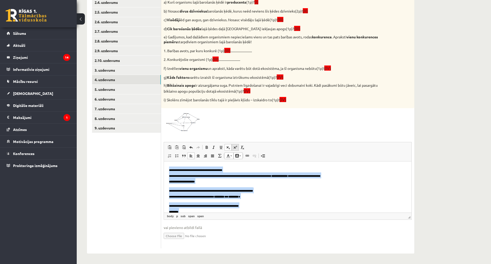
click at [233, 145] on span at bounding box center [235, 147] width 4 height 4
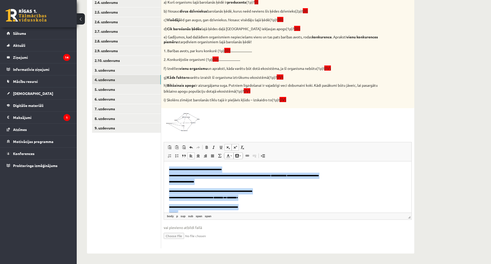
click at [233, 145] on span at bounding box center [235, 147] width 4 height 4
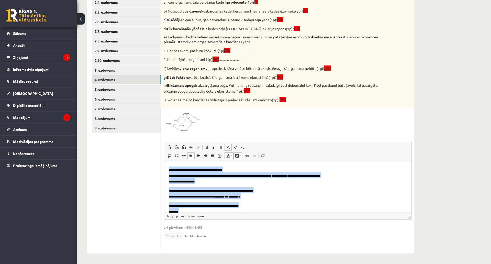
click at [228, 145] on span at bounding box center [228, 147] width 4 height 4
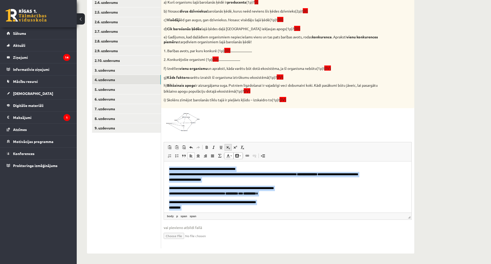
click at [228, 145] on span at bounding box center [228, 147] width 4 height 4
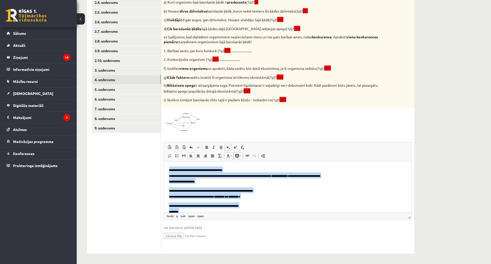
click at [228, 145] on span at bounding box center [228, 147] width 4 height 4
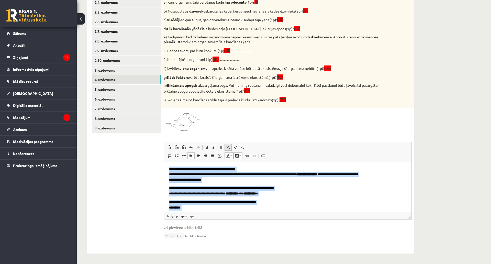
click at [228, 145] on span at bounding box center [228, 147] width 4 height 4
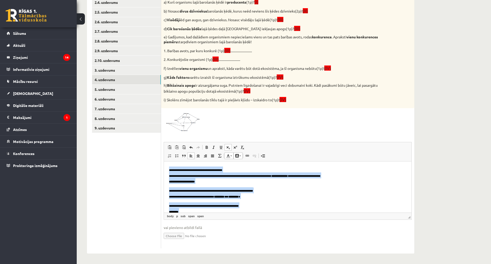
click at [207, 180] on p "**********" at bounding box center [286, 175] width 234 height 18
click at [242, 174] on p "**********" at bounding box center [286, 175] width 234 height 18
click at [252, 185] on body "**********" at bounding box center [288, 244] width 238 height 156
drag, startPoint x: 251, startPoint y: 192, endPoint x: 251, endPoint y: 196, distance: 3.6
click at [251, 192] on span "**********" at bounding box center [211, 193] width 84 height 8
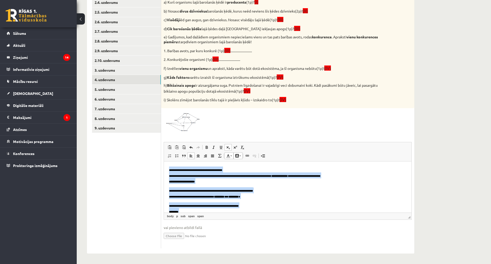
click at [273, 179] on p "**********" at bounding box center [286, 175] width 234 height 18
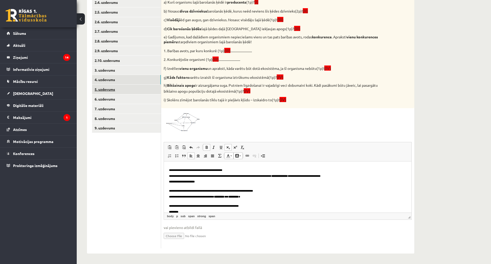
click at [137, 85] on link "5. uzdevums" at bounding box center [126, 89] width 69 height 9
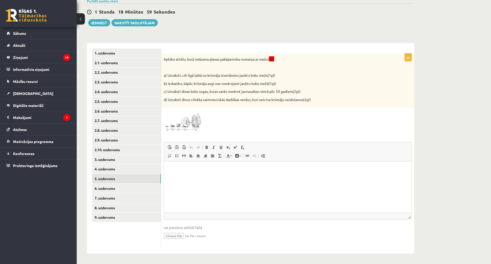
click at [185, 119] on span at bounding box center [183, 123] width 8 height 8
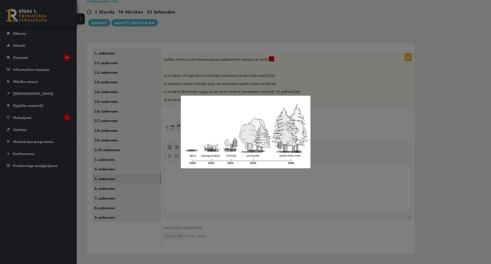
click at [229, 160] on div at bounding box center [245, 132] width 491 height 264
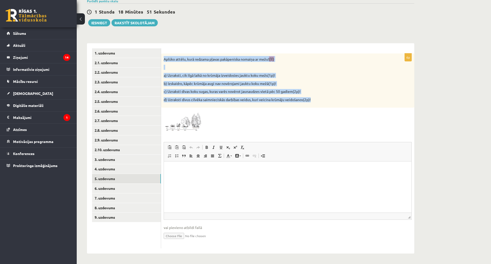
drag, startPoint x: 162, startPoint y: 25, endPoint x: 318, endPoint y: 69, distance: 162.5
click at [318, 69] on div "Aplūko attēlu, kurā redzama pļavas pakāpeniska nomaiņa ar mežu! (II) a) Uzrakst…" at bounding box center [287, 80] width 253 height 55
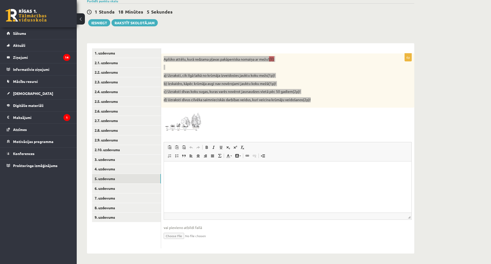
click at [220, 177] on html at bounding box center [288, 170] width 248 height 16
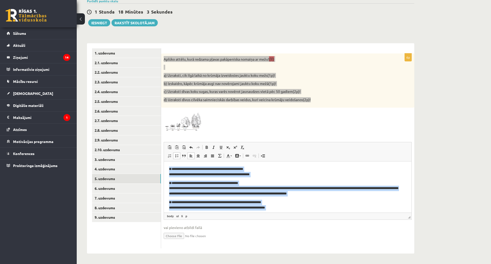
drag, startPoint x: 277, startPoint y: 202, endPoint x: 317, endPoint y: 256, distance: 67.1
click at [164, 162] on html "**********" at bounding box center [288, 210] width 248 height 97
click at [229, 145] on span at bounding box center [228, 147] width 4 height 4
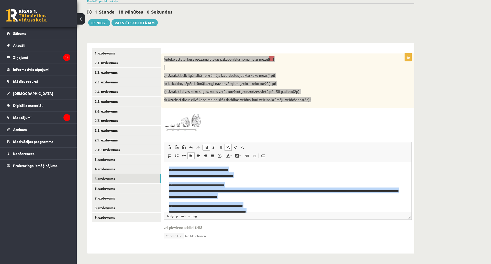
click at [206, 145] on span at bounding box center [207, 147] width 4 height 4
click at [227, 145] on span at bounding box center [228, 147] width 4 height 4
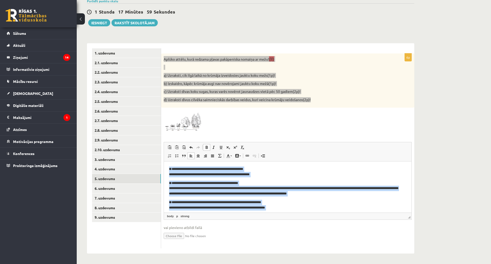
click at [224, 185] on p "**********" at bounding box center [286, 189] width 234 height 16
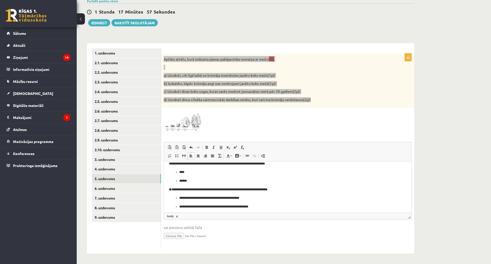
scroll to position [46, 0]
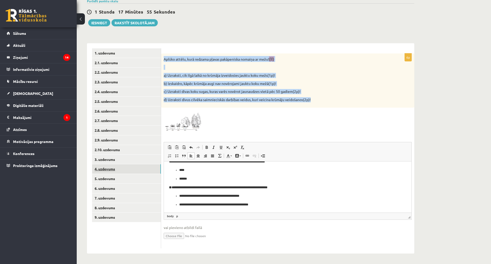
click at [107, 164] on link "4. uzdevums" at bounding box center [126, 168] width 69 height 9
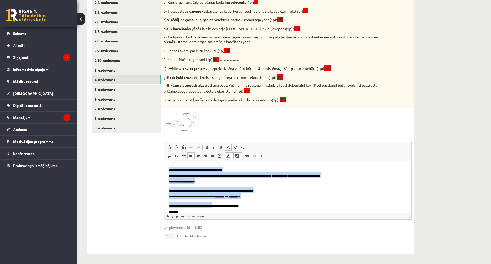
scroll to position [115, 0]
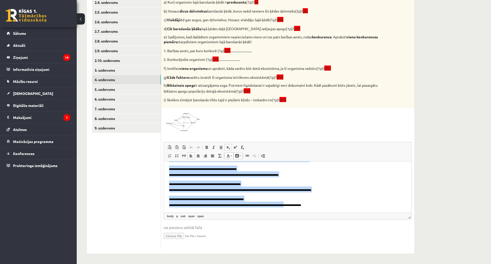
drag, startPoint x: 167, startPoint y: 168, endPoint x: 457, endPoint y: 348, distance: 342.1
click at [306, 212] on html "**********" at bounding box center [288, 129] width 248 height 167
click at [226, 144] on link "Подстрочный индекс" at bounding box center [228, 147] width 7 height 7
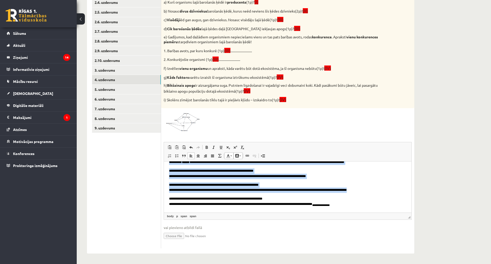
click at [225, 195] on body "**********" at bounding box center [288, 135] width 238 height 146
click at [297, 183] on p "**********" at bounding box center [288, 187] width 238 height 11
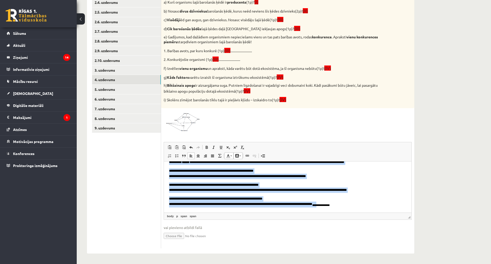
drag, startPoint x: 168, startPoint y: 167, endPoint x: 339, endPoint y: 229, distance: 182.2
click at [339, 212] on html "**********" at bounding box center [288, 135] width 248 height 156
click at [228, 145] on span at bounding box center [228, 147] width 4 height 4
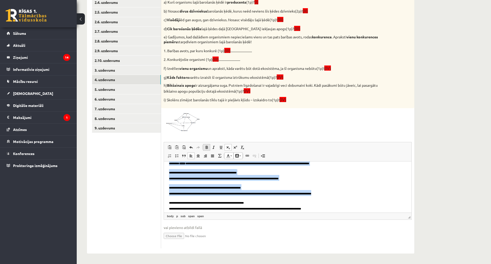
click at [208, 144] on link "Полужирный Комбинация клавиш Ctrl+B" at bounding box center [206, 147] width 7 height 7
click at [227, 180] on p "**********" at bounding box center [288, 175] width 238 height 12
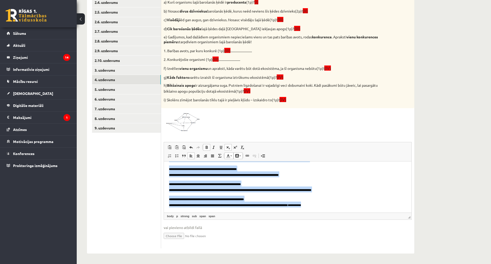
scroll to position [0, 0]
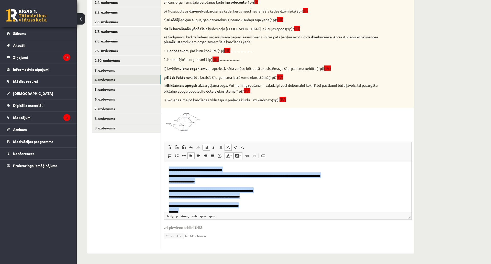
drag, startPoint x: 307, startPoint y: 202, endPoint x: 314, endPoint y: 262, distance: 59.4
click at [164, 161] on html "**********" at bounding box center [288, 244] width 248 height 167
click at [205, 144] on link "Полужирный Комбинация клавиш Ctrl+B" at bounding box center [206, 147] width 7 height 7
click at [228, 145] on span at bounding box center [228, 147] width 4 height 4
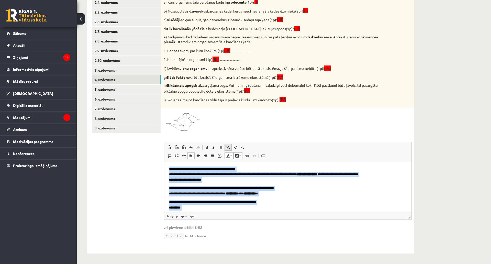
click at [229, 145] on span at bounding box center [228, 147] width 4 height 4
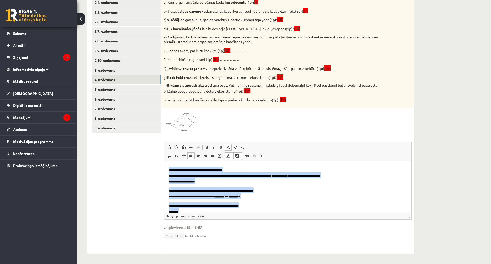
click at [219, 181] on p "**********" at bounding box center [288, 175] width 238 height 18
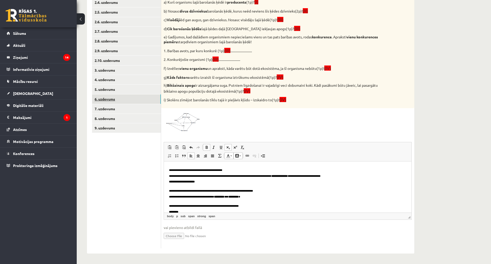
click at [121, 94] on link "6. uzdevums" at bounding box center [126, 98] width 69 height 9
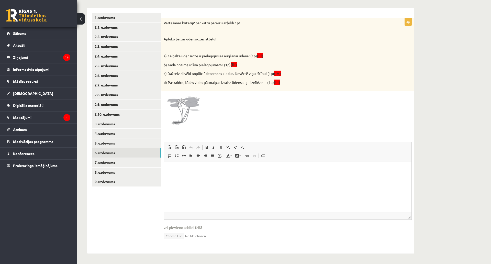
click at [182, 93] on img at bounding box center [183, 112] width 38 height 38
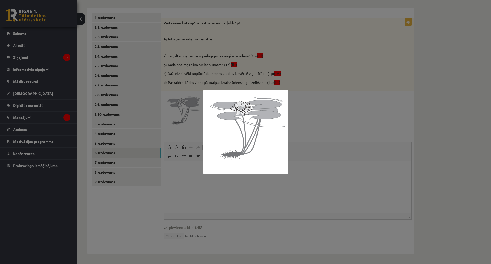
click at [313, 207] on div at bounding box center [245, 132] width 491 height 264
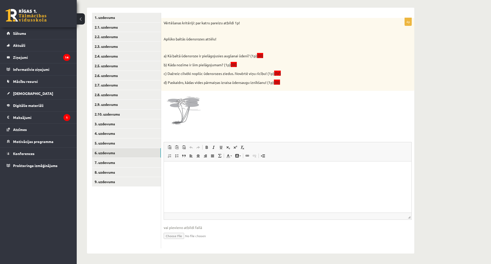
scroll to position [16, 0]
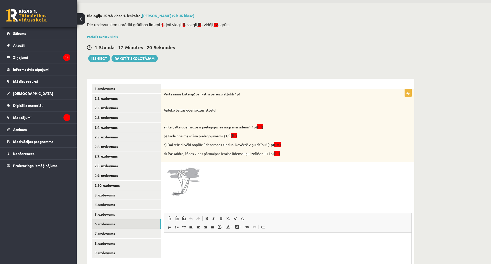
drag, startPoint x: 161, startPoint y: 91, endPoint x: 286, endPoint y: 153, distance: 139.8
click at [285, 153] on div "**********" at bounding box center [251, 202] width 328 height 246
click at [294, 153] on p "d) Paskaidro, kādas vides pārmaiņas izraisa ūdensaugu iznīkšanu! (1p) (III)" at bounding box center [275, 154] width 223 height 6
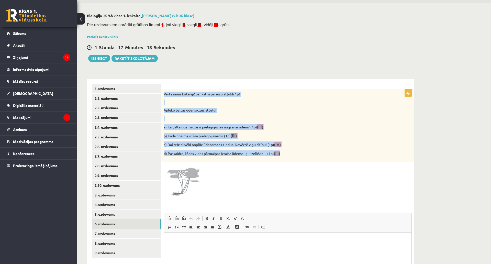
drag, startPoint x: 292, startPoint y: 153, endPoint x: 164, endPoint y: 90, distance: 143.2
click at [164, 90] on div "Vērtēšanas kritēriji: par katru pareizu atbildi 1p! Aplūko baltās ūdensrozes at…" at bounding box center [287, 125] width 253 height 73
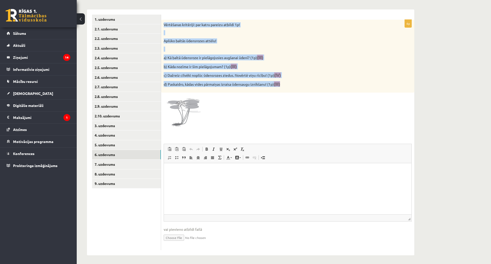
scroll to position [119, 0]
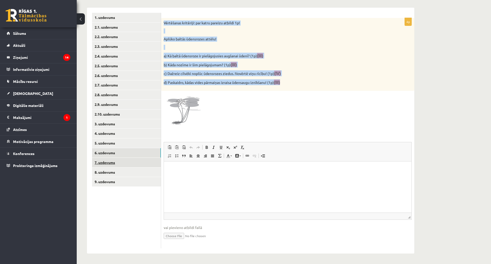
click at [96, 158] on link "7. uzdevums" at bounding box center [126, 162] width 69 height 9
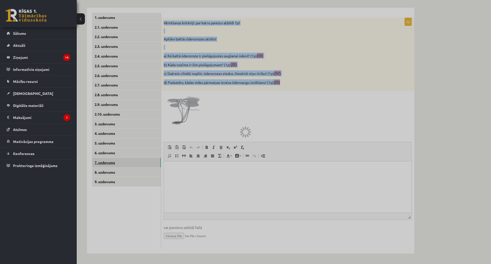
scroll to position [65, 0]
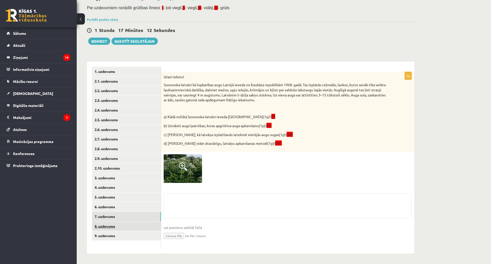
click at [122, 222] on link "8. uzdevums" at bounding box center [126, 226] width 69 height 9
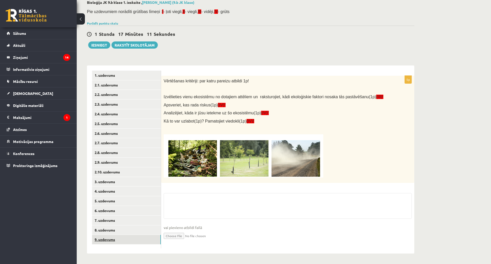
click at [122, 235] on link "9. uzdevums" at bounding box center [126, 239] width 69 height 9
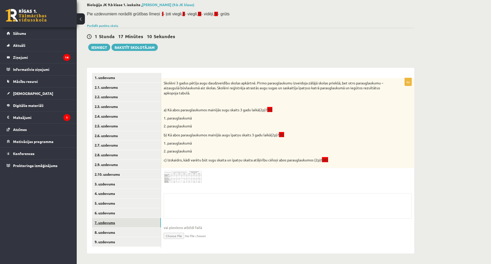
click at [123, 218] on link "7. uzdevums" at bounding box center [126, 222] width 69 height 9
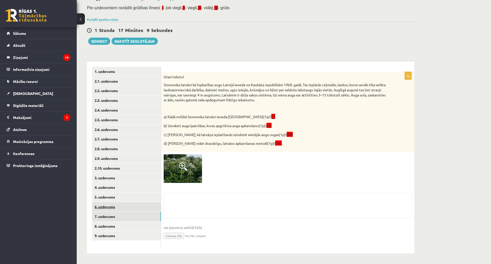
click at [127, 202] on link "6. uzdevums" at bounding box center [126, 206] width 69 height 9
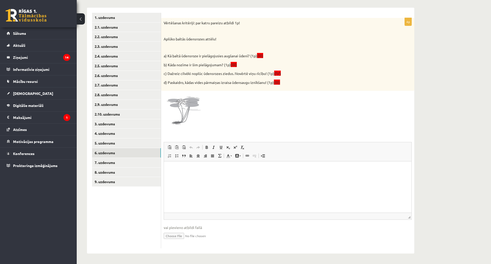
scroll to position [119, 0]
click at [186, 175] on html at bounding box center [288, 170] width 248 height 16
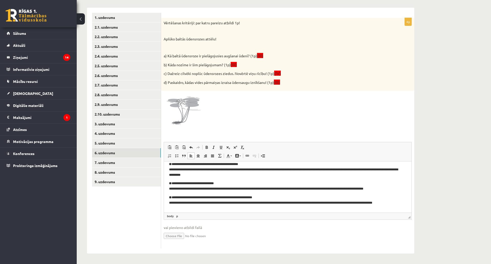
scroll to position [0, 0]
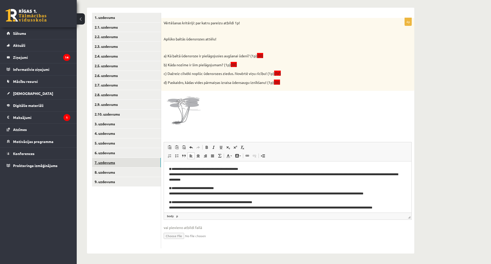
click at [120, 158] on link "7. uzdevums" at bounding box center [126, 162] width 69 height 9
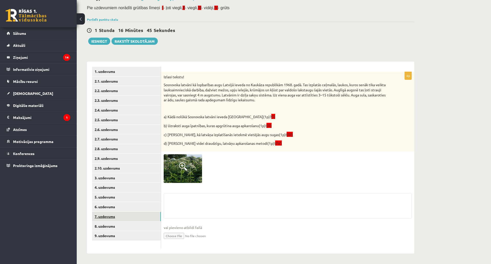
scroll to position [65, 0]
click at [176, 154] on img at bounding box center [183, 168] width 38 height 29
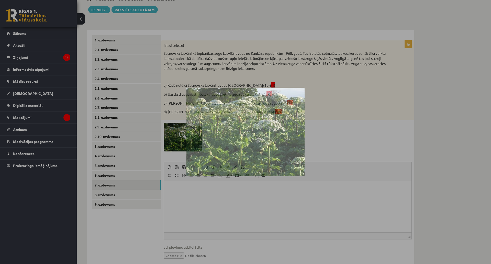
scroll to position [0, 0]
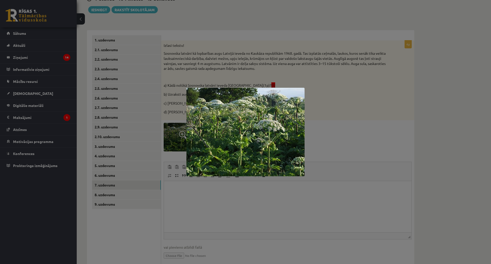
click at [406, 117] on div at bounding box center [245, 132] width 491 height 264
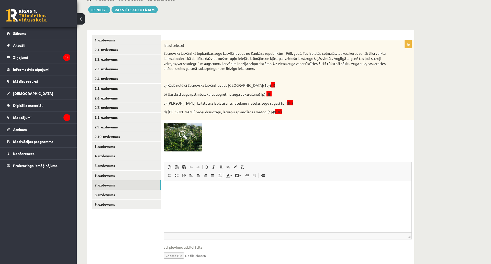
click at [179, 137] on span at bounding box center [183, 135] width 8 height 8
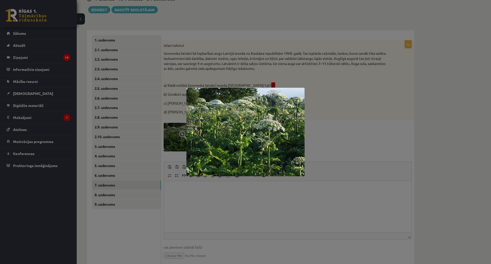
drag, startPoint x: 222, startPoint y: 211, endPoint x: 222, endPoint y: 207, distance: 3.8
click at [222, 210] on div at bounding box center [245, 132] width 491 height 264
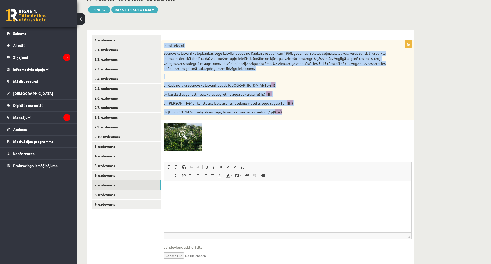
drag, startPoint x: 164, startPoint y: 40, endPoint x: 280, endPoint y: 110, distance: 135.0
click at [280, 110] on div "4p Izlasi tekstu! Sosnovska latvāni kā lopbarības augu Latvijā ieveda no Kaukāz…" at bounding box center [287, 151] width 253 height 243
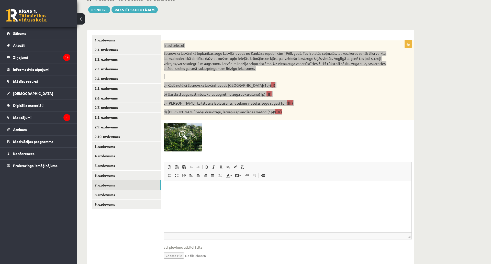
click at [200, 197] on html at bounding box center [288, 189] width 248 height 16
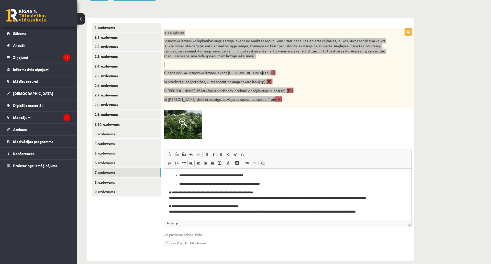
scroll to position [116, 0]
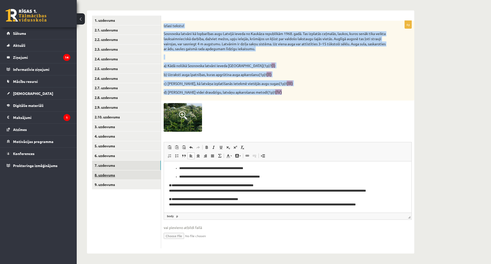
click at [144, 170] on link "8. uzdevums" at bounding box center [126, 174] width 69 height 9
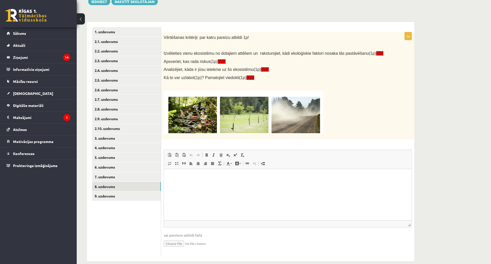
scroll to position [61, 0]
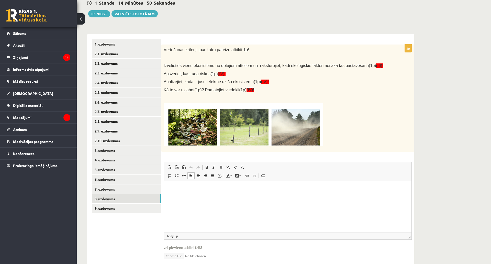
click at [192, 197] on html at bounding box center [288, 189] width 248 height 16
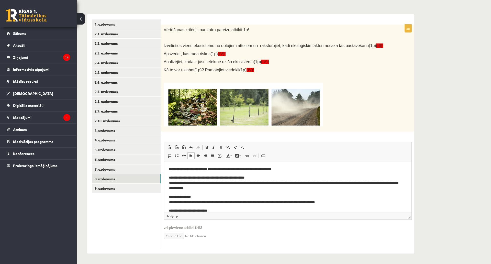
scroll to position [102, 0]
drag, startPoint x: 287, startPoint y: 169, endPoint x: 170, endPoint y: 166, distance: 117.0
click at [167, 166] on html "**********" at bounding box center [288, 204] width 248 height 87
click at [168, 178] on html "**********" at bounding box center [288, 204] width 248 height 87
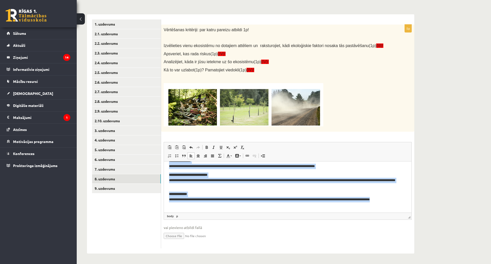
scroll to position [0, 0]
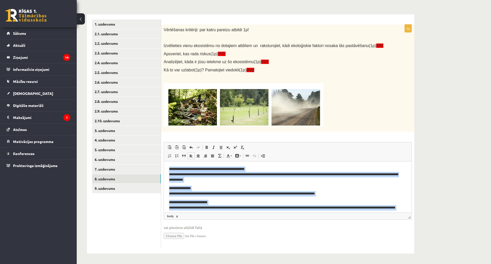
drag, startPoint x: 202, startPoint y: 212, endPoint x: 360, endPoint y: 293, distance: 177.9
click at [164, 161] on html "**********" at bounding box center [288, 200] width 248 height 79
click at [226, 145] on span at bounding box center [228, 147] width 4 height 4
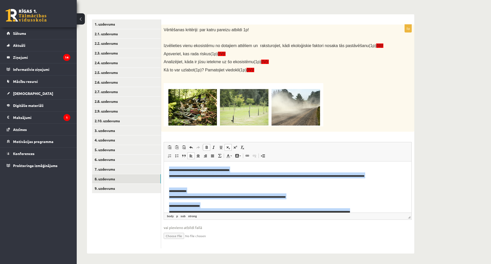
click at [203, 170] on strong "**********" at bounding box center [199, 170] width 60 height 3
click at [202, 185] on body "**********" at bounding box center [288, 197] width 238 height 63
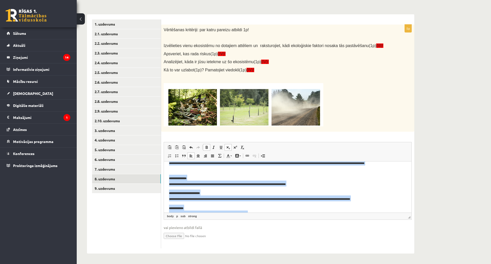
scroll to position [22, 0]
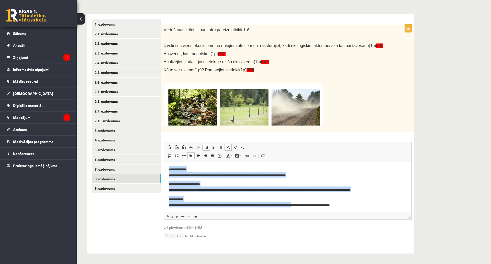
drag, startPoint x: 166, startPoint y: 168, endPoint x: 283, endPoint y: 210, distance: 124.0
click at [317, 212] on html "**********" at bounding box center [288, 175] width 248 height 73
click at [228, 144] on link "Подстрочный индекс" at bounding box center [228, 147] width 7 height 7
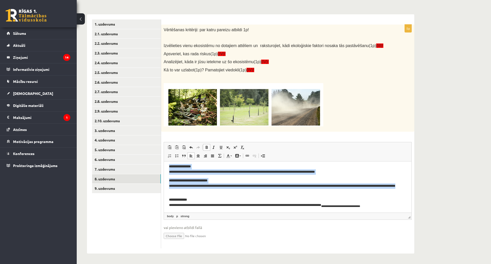
click at [205, 144] on link "Полужирный Комбинация клавиш Ctrl+B" at bounding box center [206, 147] width 7 height 7
click at [206, 145] on span at bounding box center [207, 147] width 4 height 4
click at [215, 145] on span at bounding box center [214, 147] width 4 height 4
click at [227, 145] on span at bounding box center [228, 147] width 4 height 4
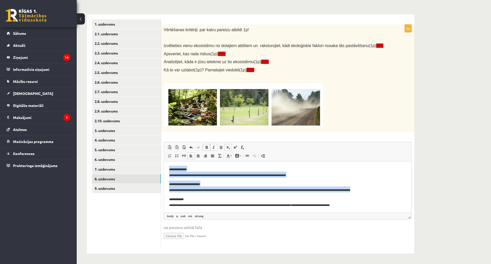
click at [219, 174] on em "**********" at bounding box center [227, 172] width 117 height 8
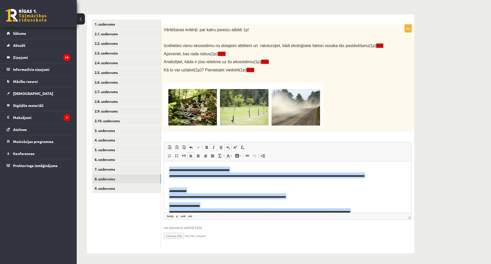
drag, startPoint x: 359, startPoint y: 202, endPoint x: 327, endPoint y: 289, distance: 92.8
click at [164, 161] on html "**********" at bounding box center [288, 197] width 248 height 73
click at [215, 145] on span at bounding box center [214, 147] width 4 height 4
click at [225, 144] on link "Подстрочный индекс" at bounding box center [228, 147] width 7 height 7
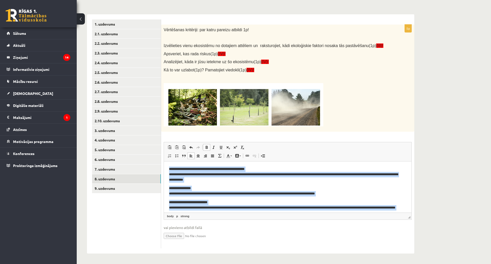
click at [209, 145] on span at bounding box center [207, 147] width 4 height 4
click at [215, 145] on span at bounding box center [214, 147] width 4 height 4
click at [206, 171] on p "**********" at bounding box center [286, 174] width 234 height 16
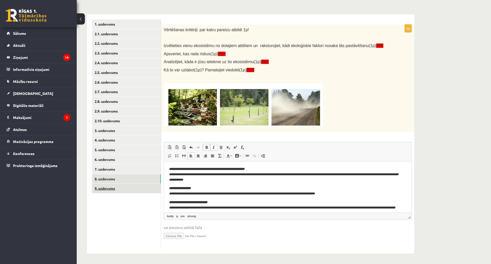
click at [133, 184] on link "9. uzdevums" at bounding box center [126, 188] width 69 height 9
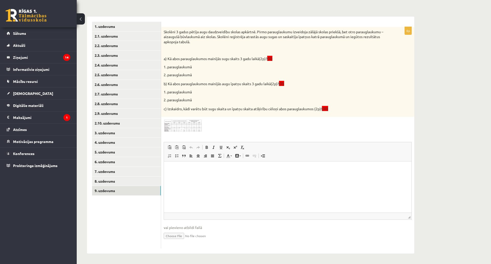
click at [184, 120] on img at bounding box center [183, 126] width 38 height 12
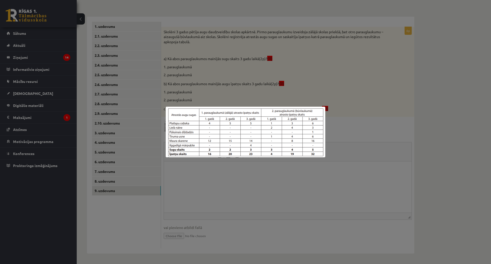
click at [201, 180] on div at bounding box center [245, 132] width 491 height 264
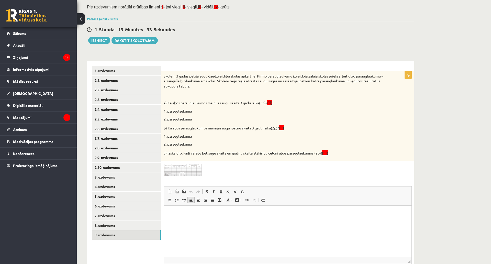
scroll to position [33, 0]
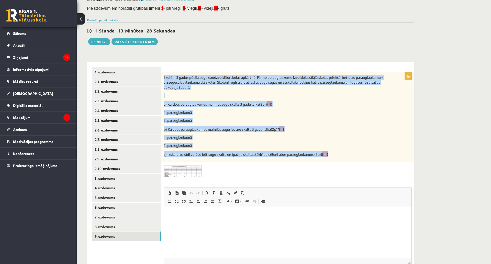
drag, startPoint x: 163, startPoint y: 76, endPoint x: 334, endPoint y: 155, distance: 188.2
click at [334, 155] on div "Skolēni 3 gadus pētīja augu daudzveidību skolas apkārtnē. Pirmo parauglaukumu i…" at bounding box center [287, 117] width 253 height 90
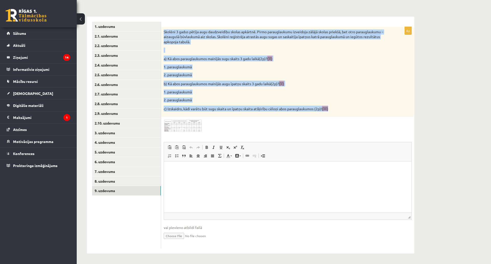
scroll to position [110, 0]
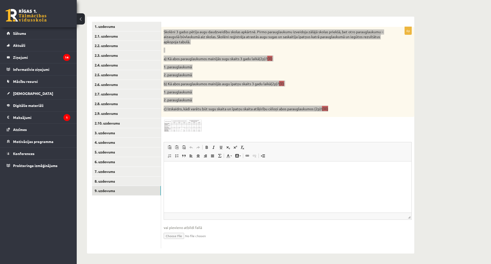
click at [183, 177] on html at bounding box center [288, 169] width 248 height 16
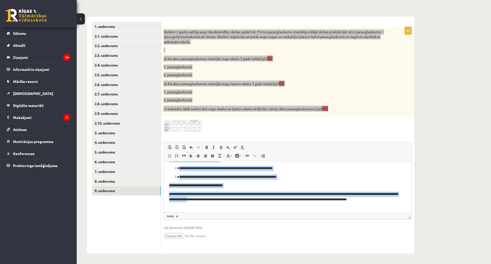
scroll to position [0, 0]
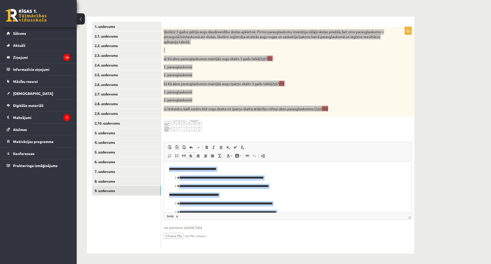
drag, startPoint x: 216, startPoint y: 199, endPoint x: 161, endPoint y: 124, distance: 92.6
click at [164, 161] on html "**********" at bounding box center [288, 204] width 248 height 87
click at [179, 180] on li "**********" at bounding box center [287, 177] width 217 height 5
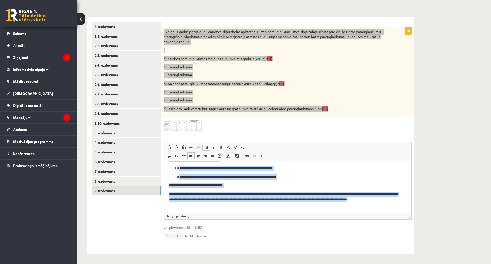
drag, startPoint x: 167, startPoint y: 167, endPoint x: 286, endPoint y: 209, distance: 125.7
click at [298, 212] on html "**********" at bounding box center [288, 169] width 248 height 87
click at [214, 145] on span at bounding box center [214, 147] width 4 height 4
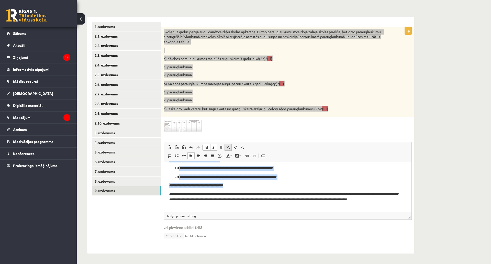
click at [228, 145] on span at bounding box center [228, 147] width 4 height 4
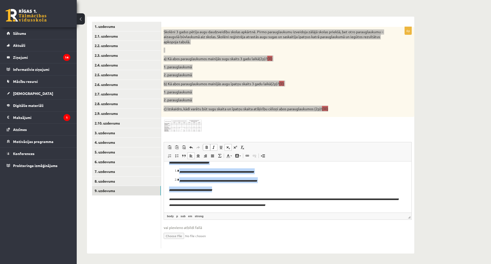
click at [225, 144] on link "Подстрочный индекс" at bounding box center [228, 147] width 7 height 7
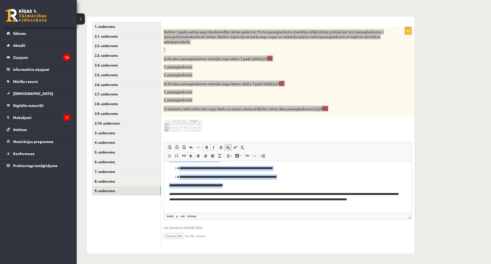
click at [225, 144] on link "Подстрочный индекс" at bounding box center [228, 147] width 7 height 7
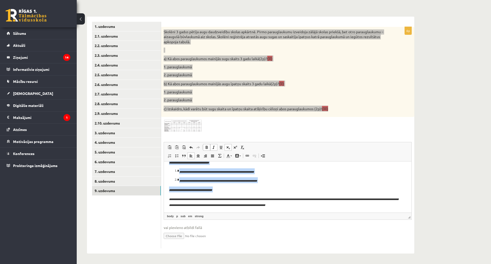
click at [208, 145] on span at bounding box center [207, 147] width 4 height 4
click at [207, 145] on span at bounding box center [207, 147] width 4 height 4
click at [227, 144] on link "Подстрочный индекс" at bounding box center [228, 147] width 7 height 7
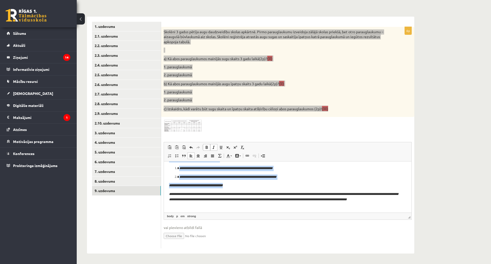
click at [210, 144] on link "Полужирный Комбинация клавиш Ctrl+B" at bounding box center [206, 147] width 7 height 7
click at [207, 145] on span at bounding box center [207, 147] width 4 height 4
click at [214, 145] on span at bounding box center [214, 147] width 4 height 4
click at [207, 145] on span at bounding box center [207, 147] width 4 height 4
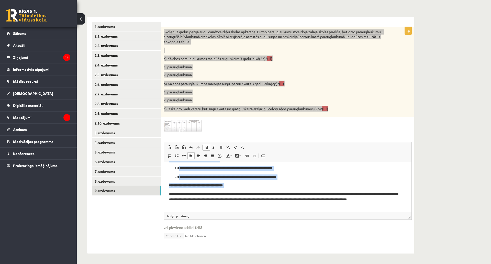
click at [208, 145] on span at bounding box center [207, 147] width 4 height 4
click at [211, 144] on link "Курсив Комбинация клавиш Ctrl+I" at bounding box center [213, 147] width 7 height 7
click at [206, 145] on span at bounding box center [207, 147] width 4 height 4
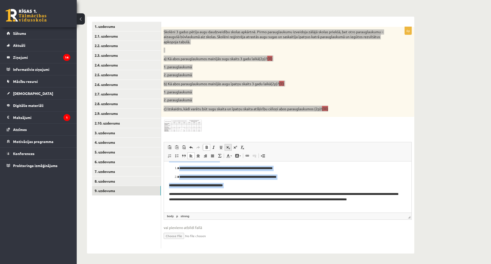
click at [230, 144] on link "Подстрочный индекс" at bounding box center [228, 147] width 7 height 7
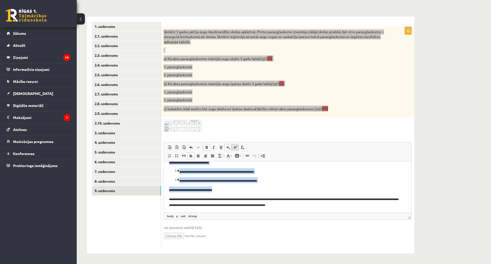
click at [235, 145] on span at bounding box center [235, 147] width 4 height 4
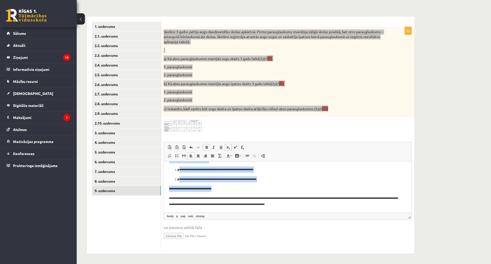
click at [229, 145] on span at bounding box center [228, 147] width 4 height 4
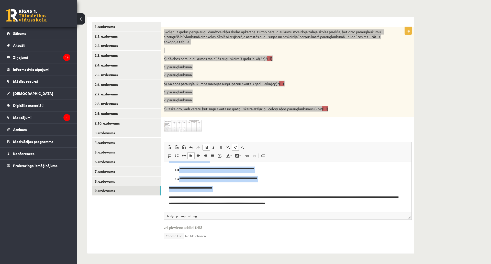
click at [233, 144] on link "Надстрочный индекс" at bounding box center [235, 147] width 7 height 7
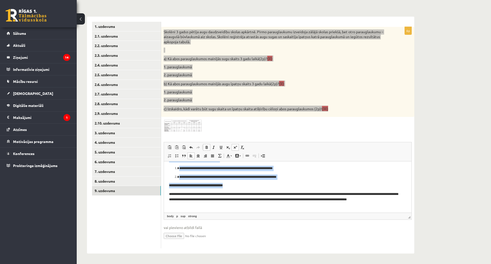
scroll to position [36, 0]
click at [214, 145] on span at bounding box center [214, 147] width 4 height 4
click at [234, 193] on em "**********" at bounding box center [283, 196] width 229 height 9
click at [230, 203] on p "**********" at bounding box center [286, 199] width 234 height 16
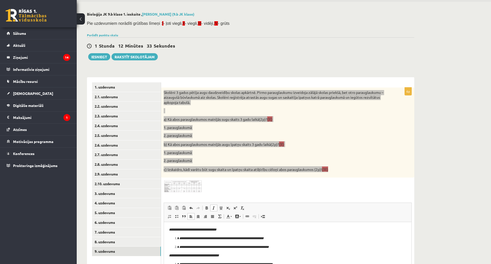
scroll to position [0, 0]
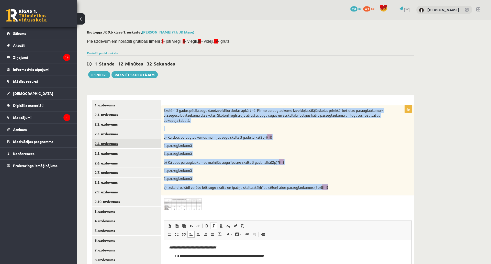
click at [152, 144] on link "2.4. uzdevums" at bounding box center [126, 143] width 69 height 9
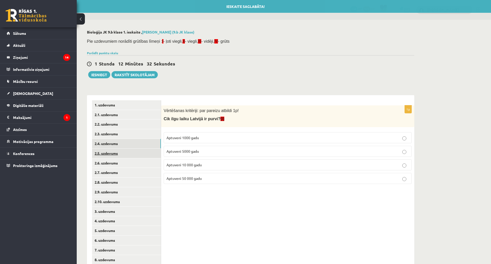
click at [150, 151] on link "2.5. uzdevums" at bounding box center [126, 153] width 69 height 9
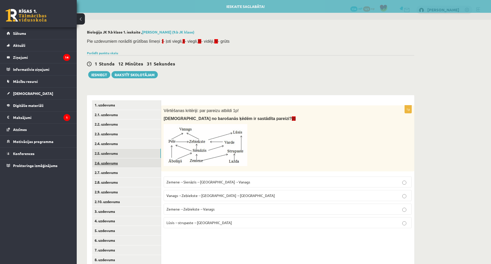
click at [148, 164] on link "2.6. uzdevums" at bounding box center [126, 162] width 69 height 9
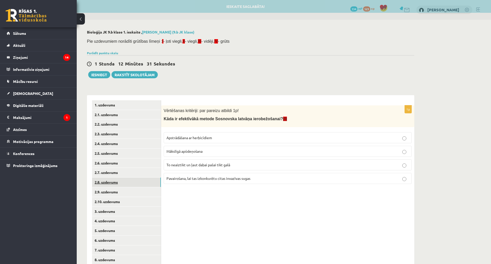
click at [148, 179] on link "2.8. uzdevums" at bounding box center [126, 182] width 69 height 9
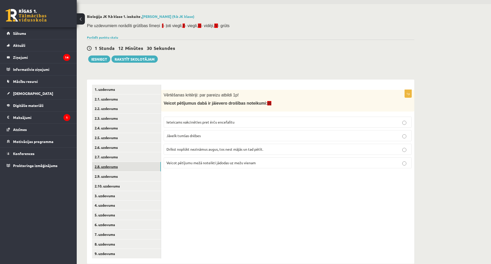
scroll to position [57, 0]
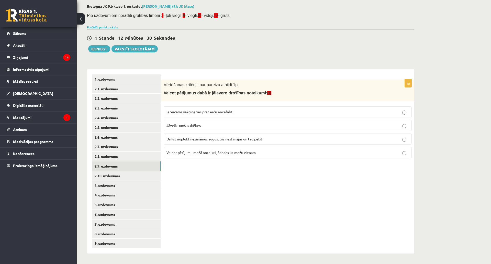
click at [145, 162] on link "2.9. uzdevums" at bounding box center [126, 166] width 69 height 9
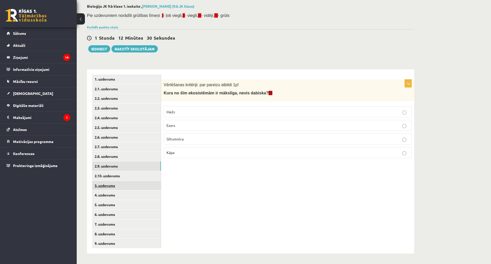
click at [142, 181] on link "3. uzdevums" at bounding box center [126, 185] width 69 height 9
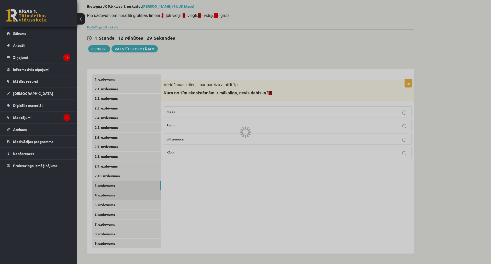
click at [143, 190] on link "4. uzdevums" at bounding box center [126, 194] width 69 height 9
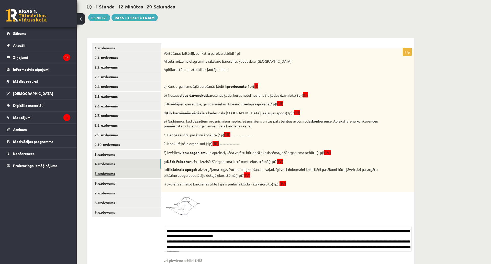
drag, startPoint x: 143, startPoint y: 167, endPoint x: 144, endPoint y: 174, distance: 7.0
click at [143, 168] on link "4. uzdevums" at bounding box center [126, 163] width 69 height 9
click at [145, 161] on link "4. uzdevums" at bounding box center [126, 163] width 69 height 9
click at [145, 157] on link "3. uzdevums" at bounding box center [126, 154] width 69 height 9
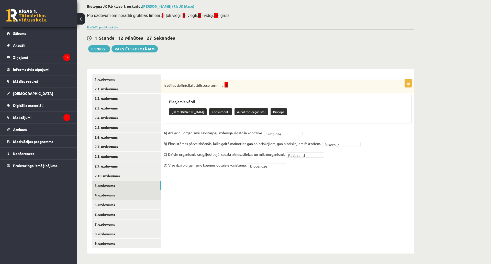
click at [146, 190] on link "4. uzdevums" at bounding box center [126, 194] width 69 height 9
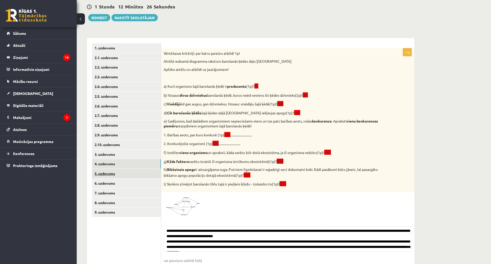
drag, startPoint x: 145, startPoint y: 170, endPoint x: 145, endPoint y: 177, distance: 6.2
click at [145, 171] on link "5. uzdevums" at bounding box center [126, 173] width 69 height 9
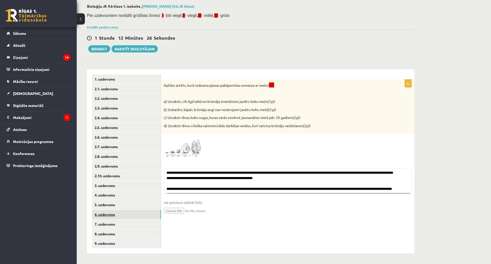
click at [145, 210] on link "6. uzdevums" at bounding box center [126, 214] width 69 height 9
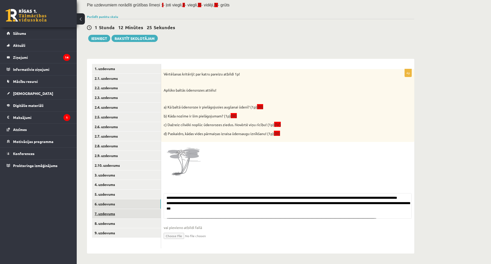
click at [144, 209] on link "7. uzdevums" at bounding box center [126, 213] width 69 height 9
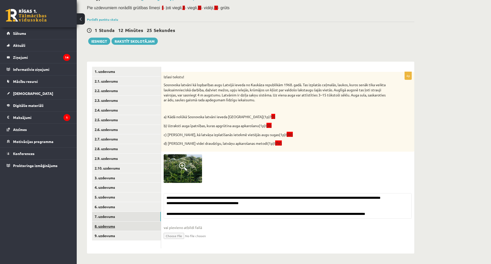
click at [143, 222] on link "8. uzdevums" at bounding box center [126, 226] width 69 height 9
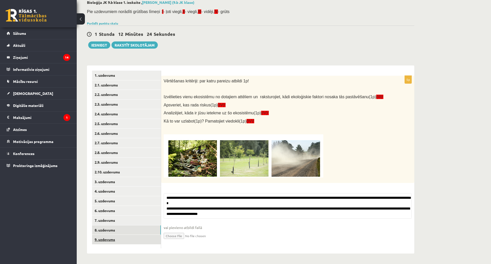
click at [142, 235] on link "9. uzdevums" at bounding box center [126, 239] width 69 height 9
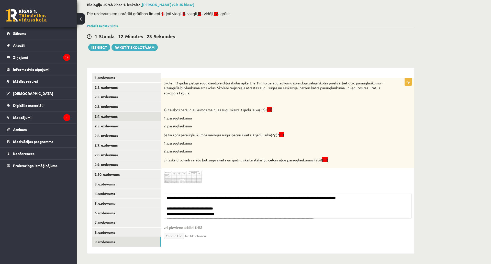
click at [140, 112] on link "2.4. uzdevums" at bounding box center [126, 116] width 69 height 9
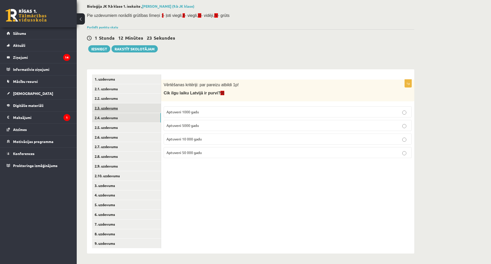
click at [141, 103] on link "2.3. uzdevums" at bounding box center [126, 107] width 69 height 9
click at [141, 94] on link "2.2. uzdevums" at bounding box center [126, 98] width 69 height 9
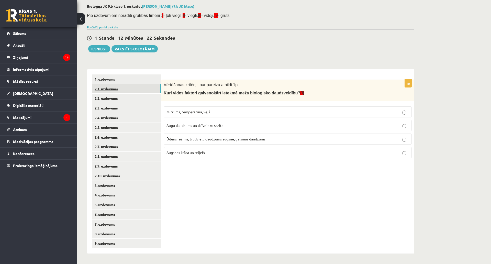
click at [142, 84] on link "2.1. uzdevums" at bounding box center [126, 88] width 69 height 9
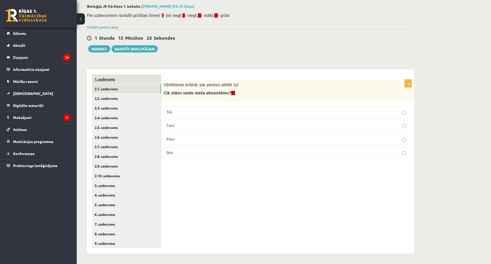
click at [143, 74] on link "1. uzdevums" at bounding box center [126, 78] width 69 height 9
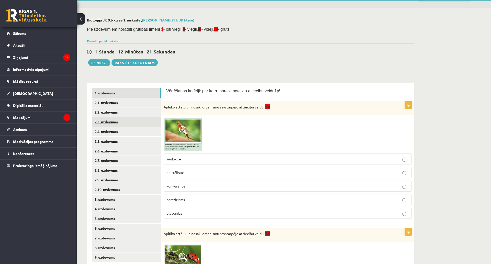
scroll to position [0, 0]
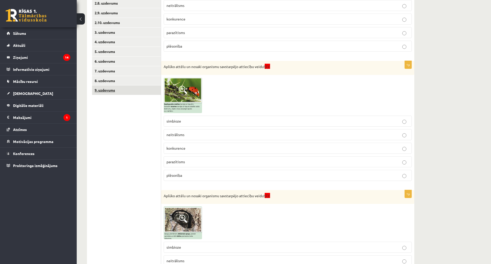
click at [134, 95] on ul "1. uzdevums 2.1. uzdevums 2.2. uzdevums 2.3. uzdevums 2.4. uzdevums 2.5. uzdevu…" at bounding box center [126, 116] width 69 height 390
click at [134, 91] on link "9. uzdevums" at bounding box center [126, 89] width 69 height 9
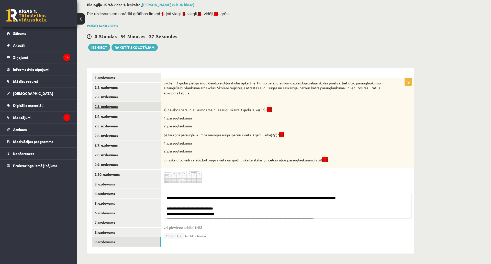
click at [134, 102] on link "2.3. uzdevums" at bounding box center [126, 106] width 69 height 9
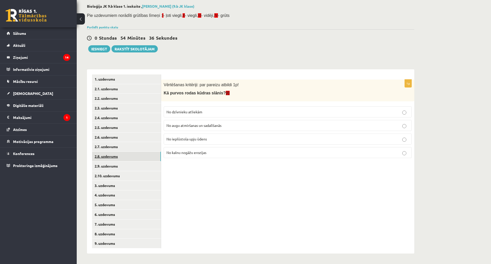
click at [124, 152] on link "2.8. uzdevums" at bounding box center [126, 156] width 69 height 9
click at [100, 45] on button "Iesniegt" at bounding box center [99, 48] width 22 height 7
